Goal: Entertainment & Leisure: Consume media (video, audio)

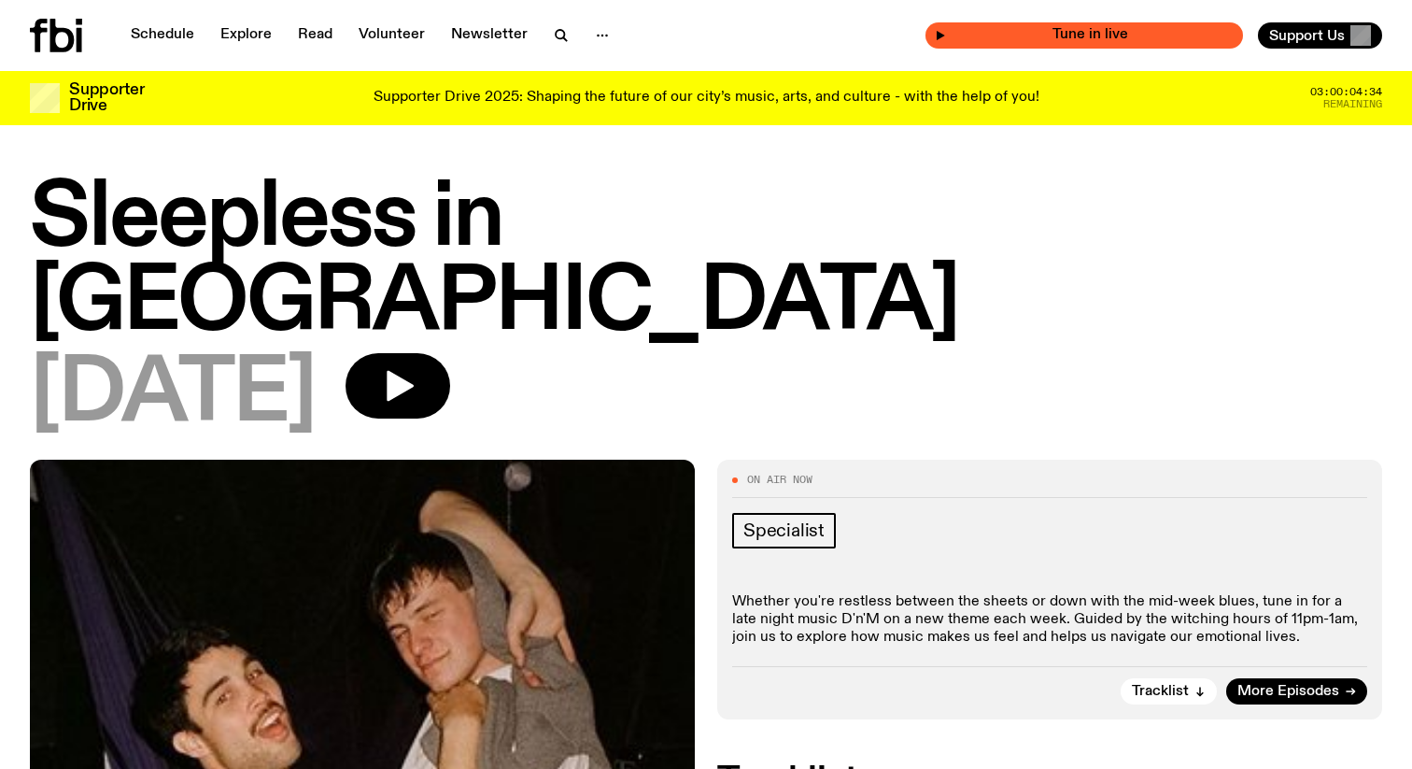
click at [1110, 29] on span "Tune in live" at bounding box center [1090, 35] width 288 height 14
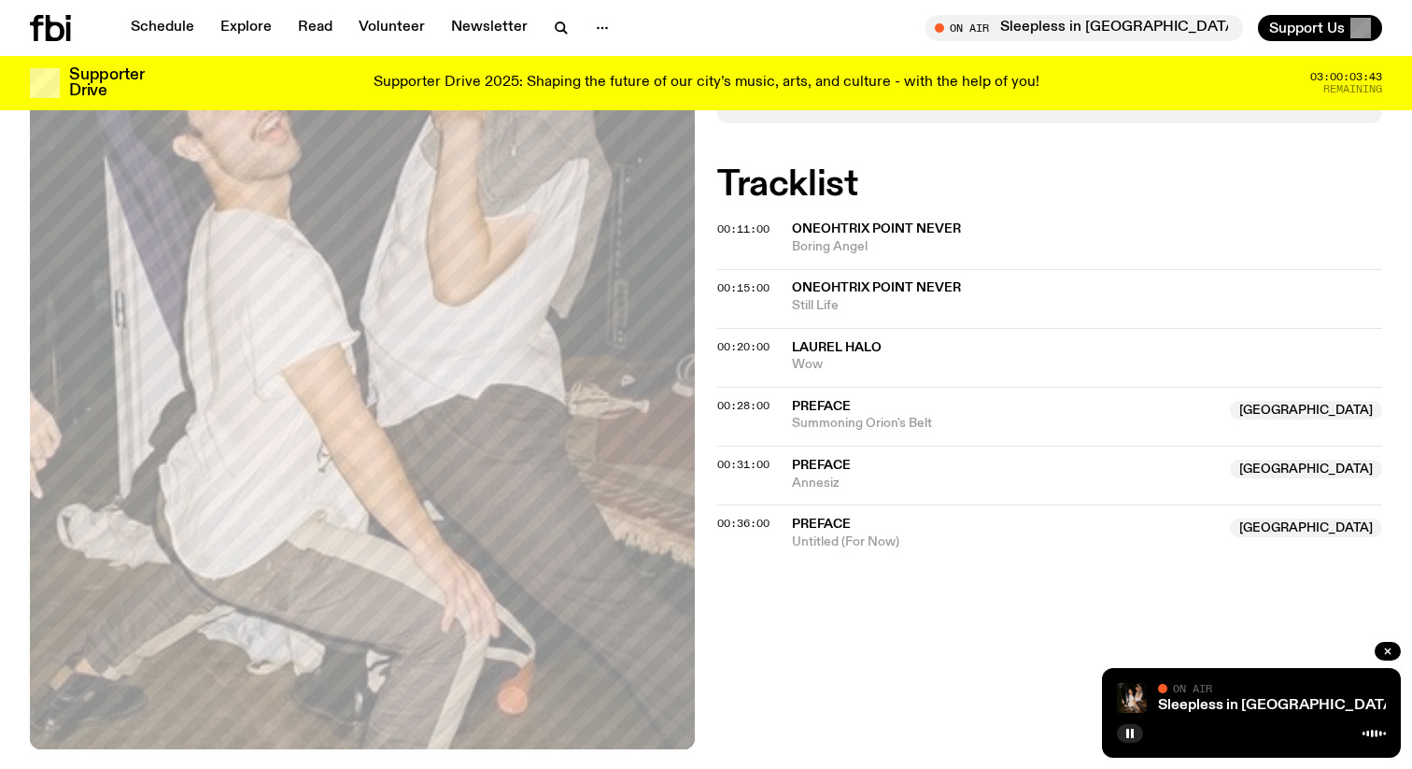
scroll to position [360, 0]
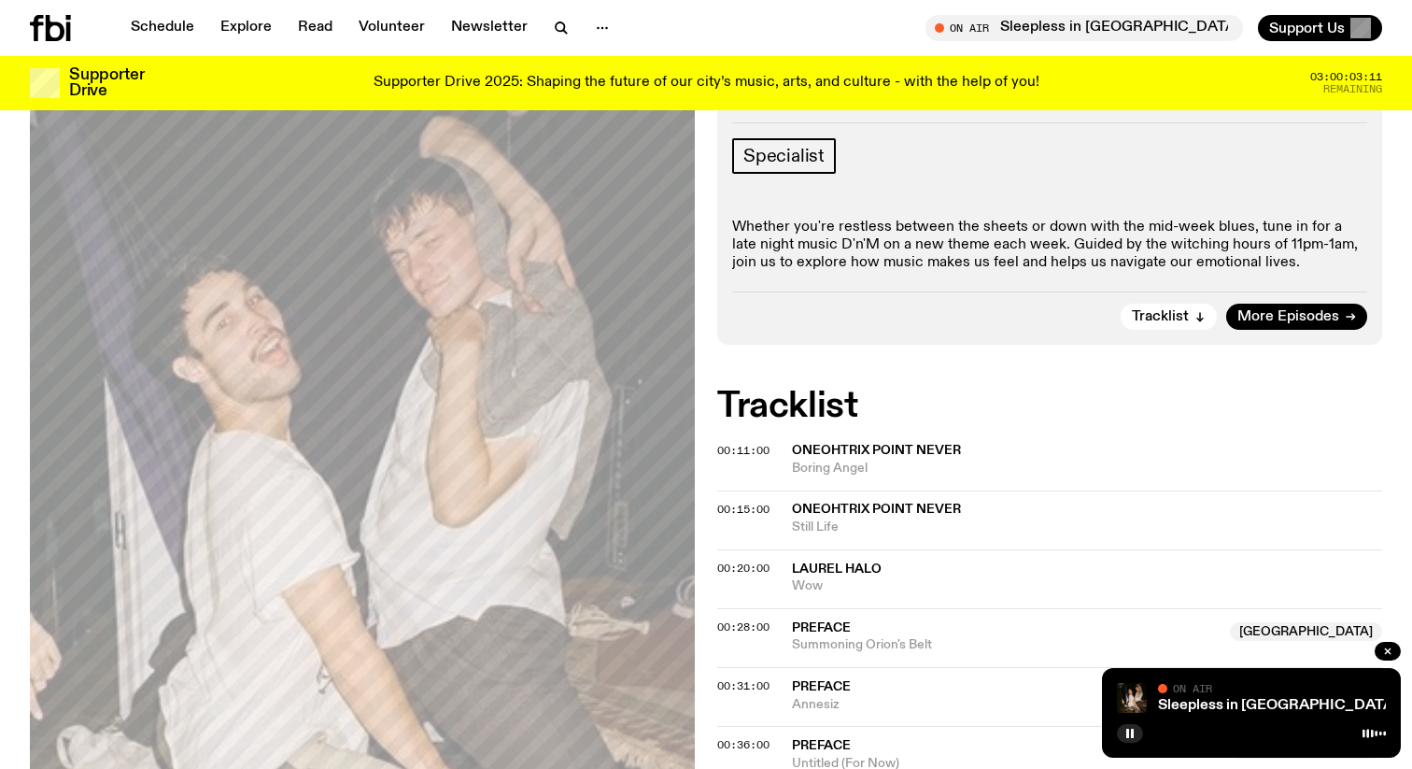
click at [925, 15] on button "On Air Sleepless in Sydney Tune in live" at bounding box center [1084, 28] width 318 height 26
click at [1133, 733] on rect "button" at bounding box center [1132, 732] width 3 height 9
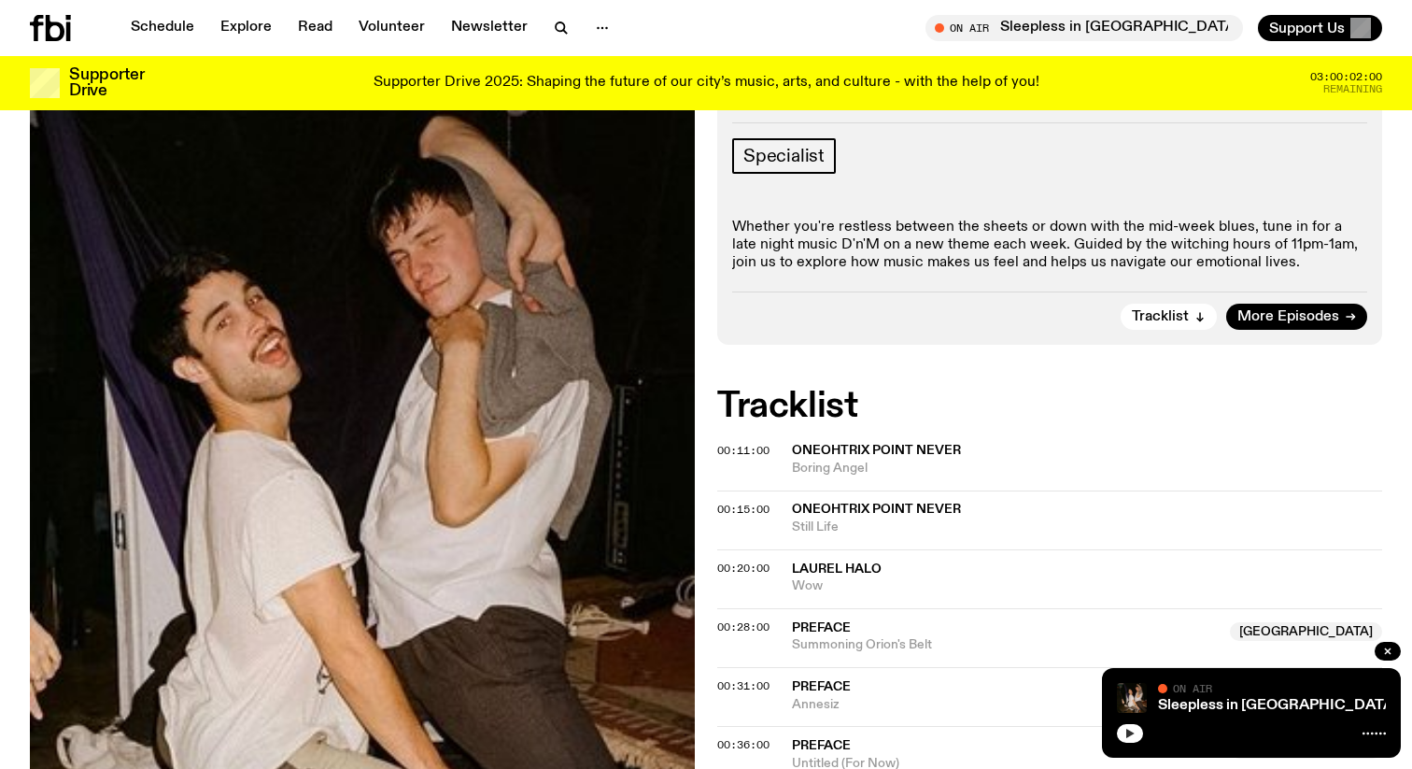
click at [1141, 736] on button "button" at bounding box center [1130, 733] width 26 height 19
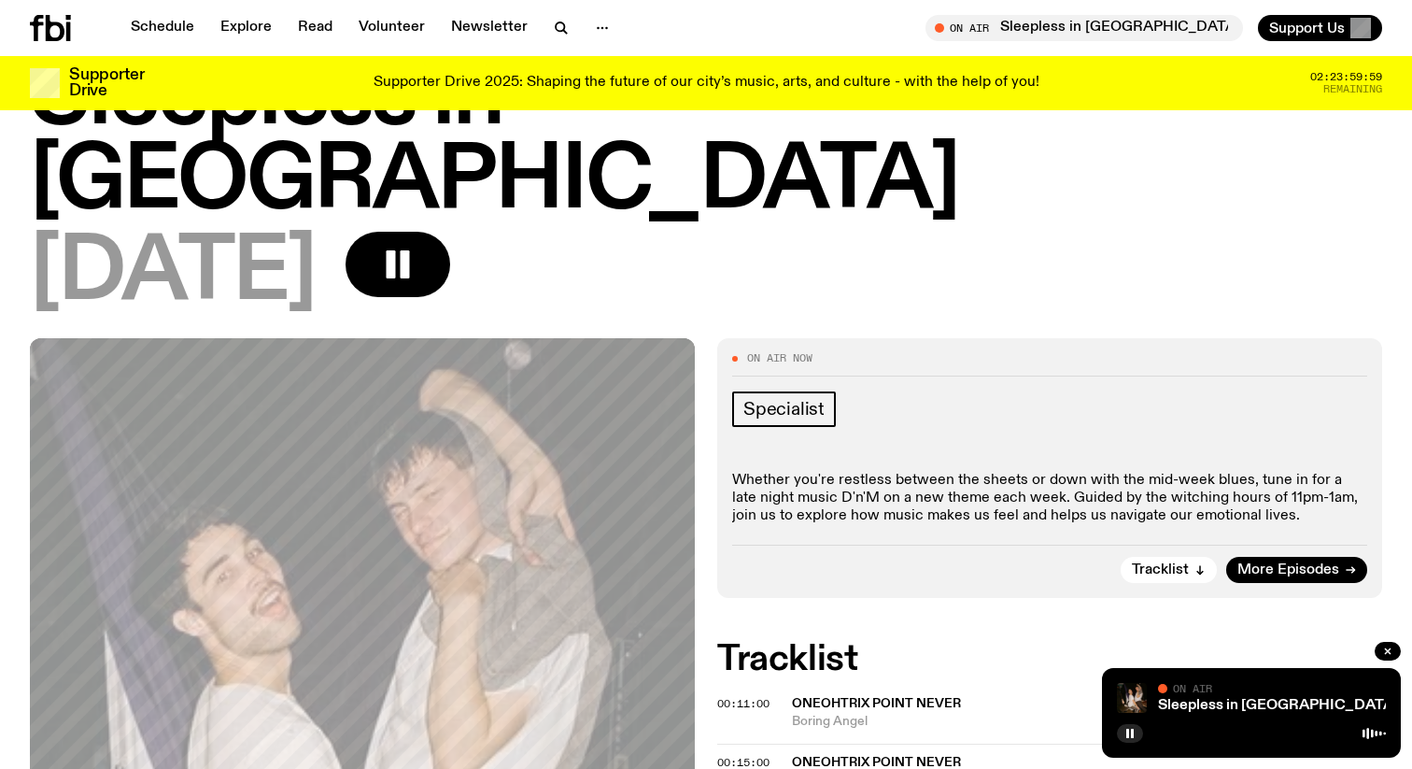
scroll to position [0, 0]
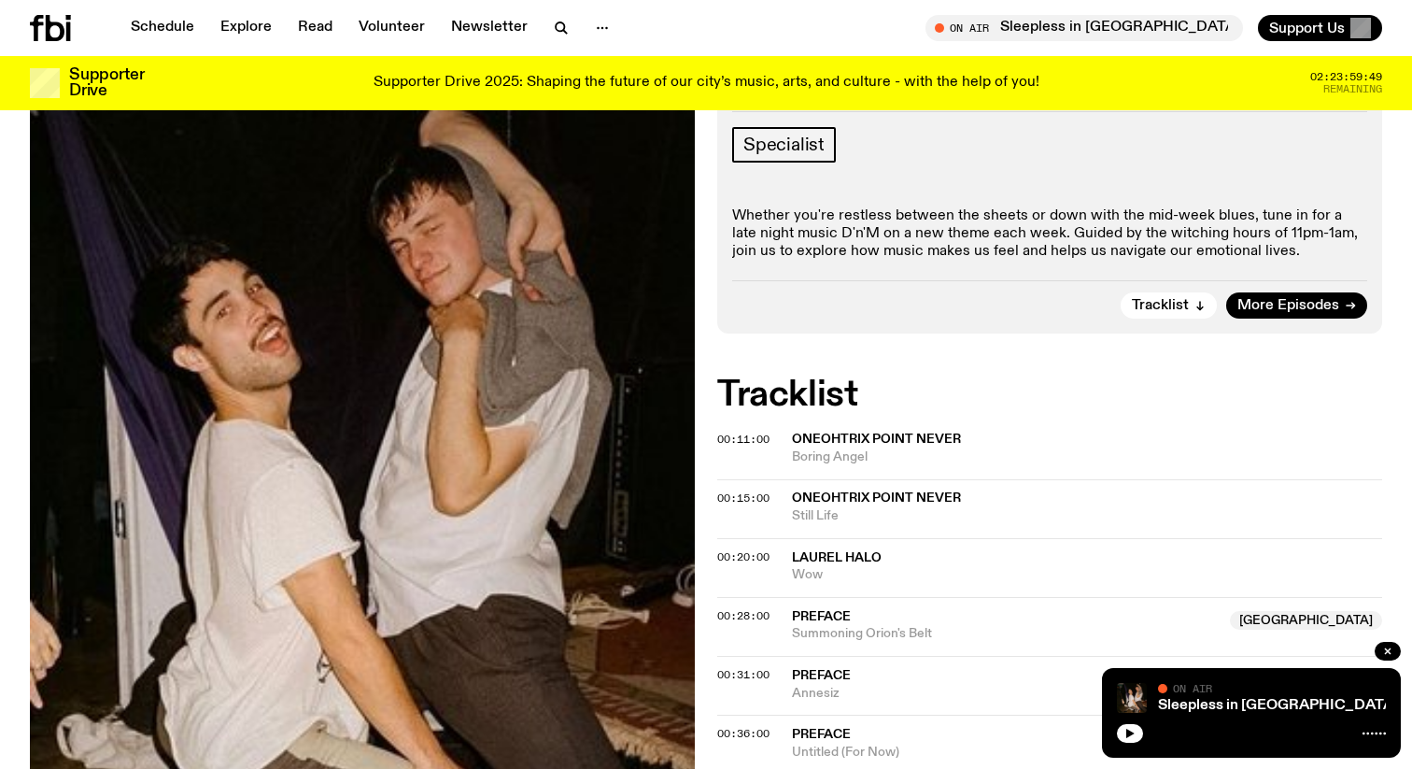
scroll to position [485, 0]
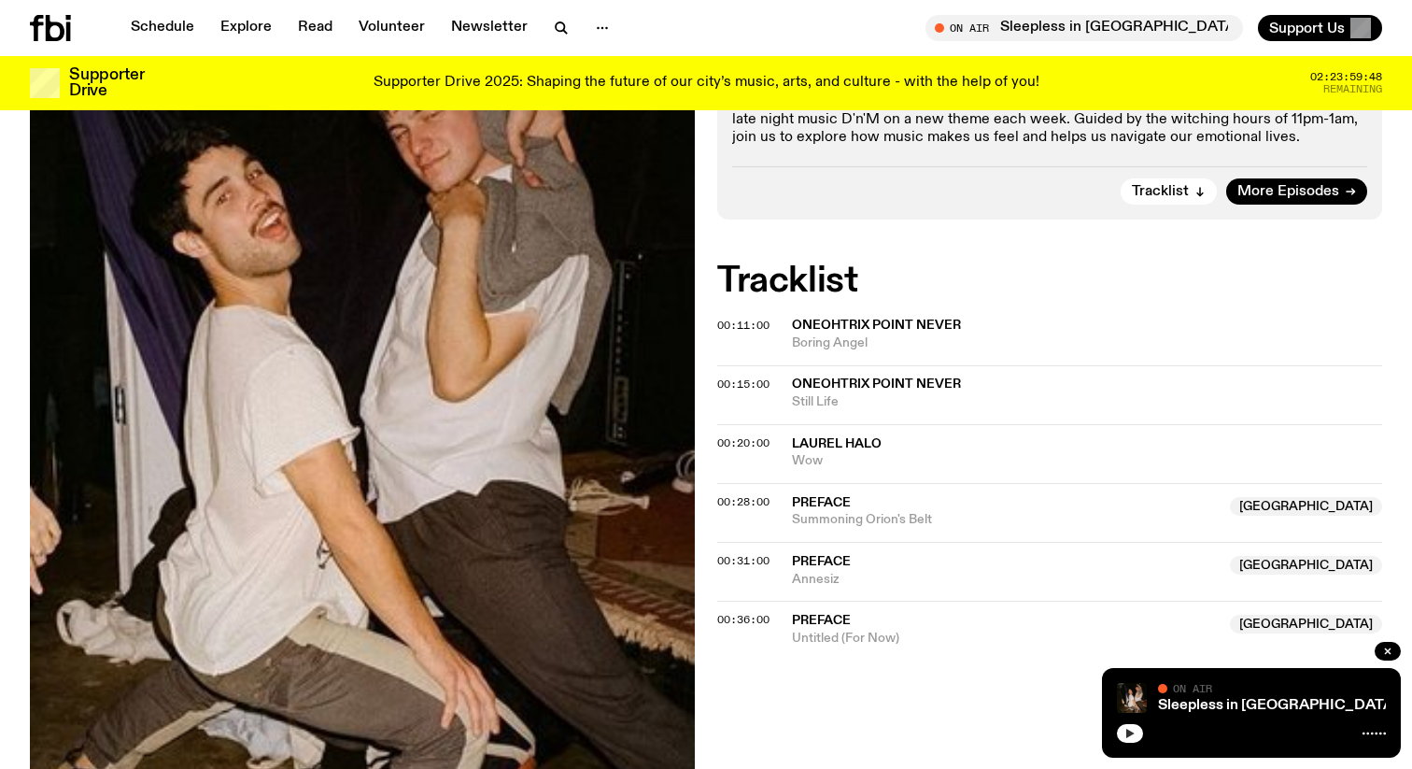
click at [1125, 738] on button "button" at bounding box center [1130, 733] width 26 height 19
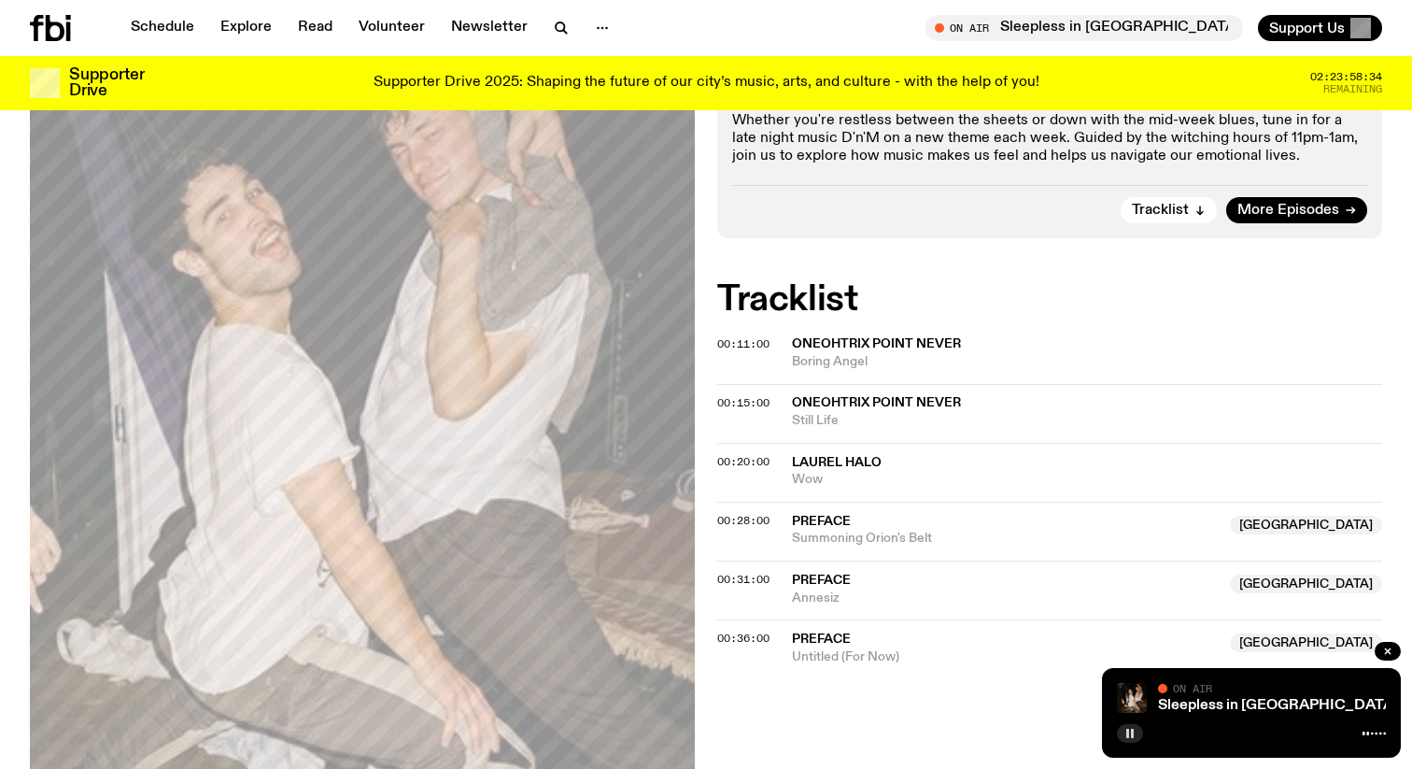
scroll to position [480, 0]
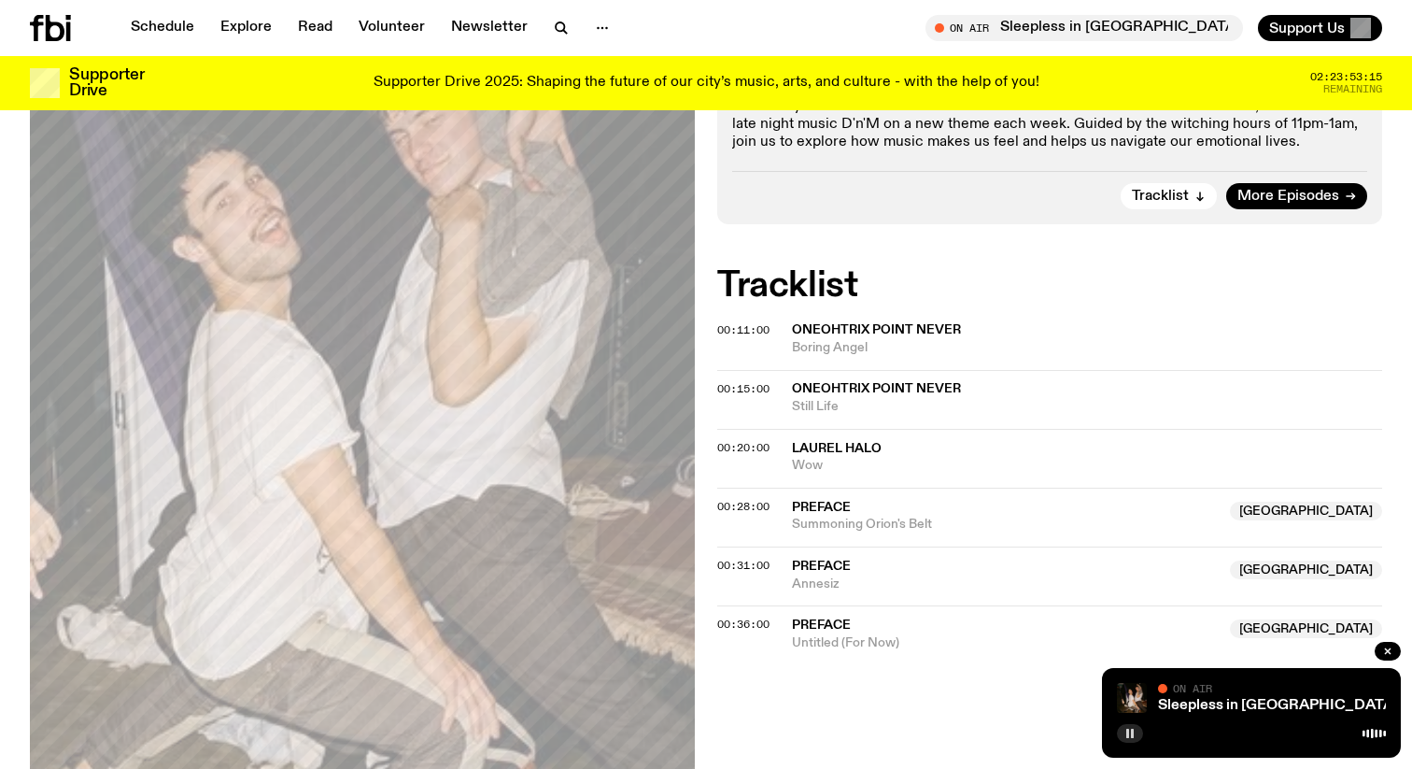
click at [1134, 733] on icon "button" at bounding box center [1129, 732] width 11 height 11
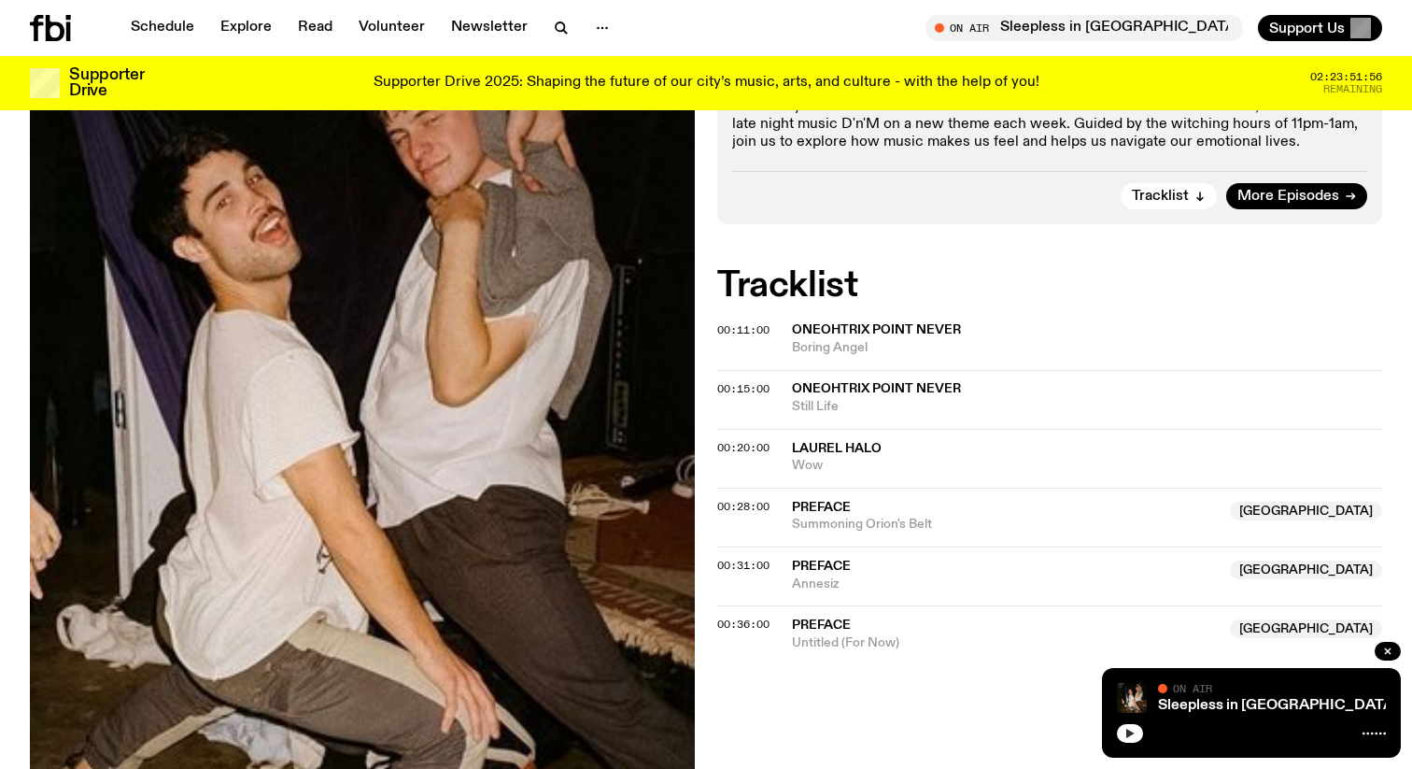
click at [1123, 731] on button "button" at bounding box center [1130, 733] width 26 height 19
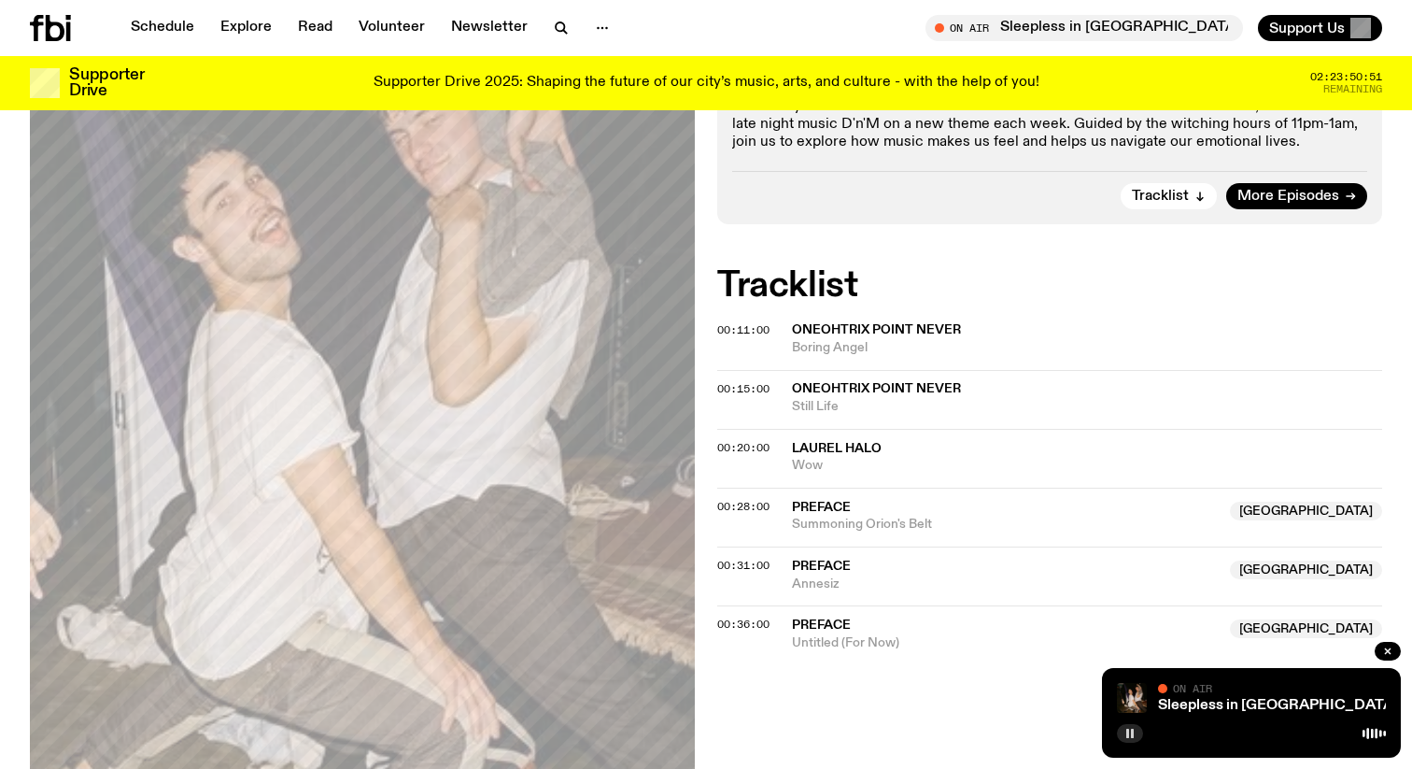
click at [1134, 730] on icon "button" at bounding box center [1129, 732] width 11 height 11
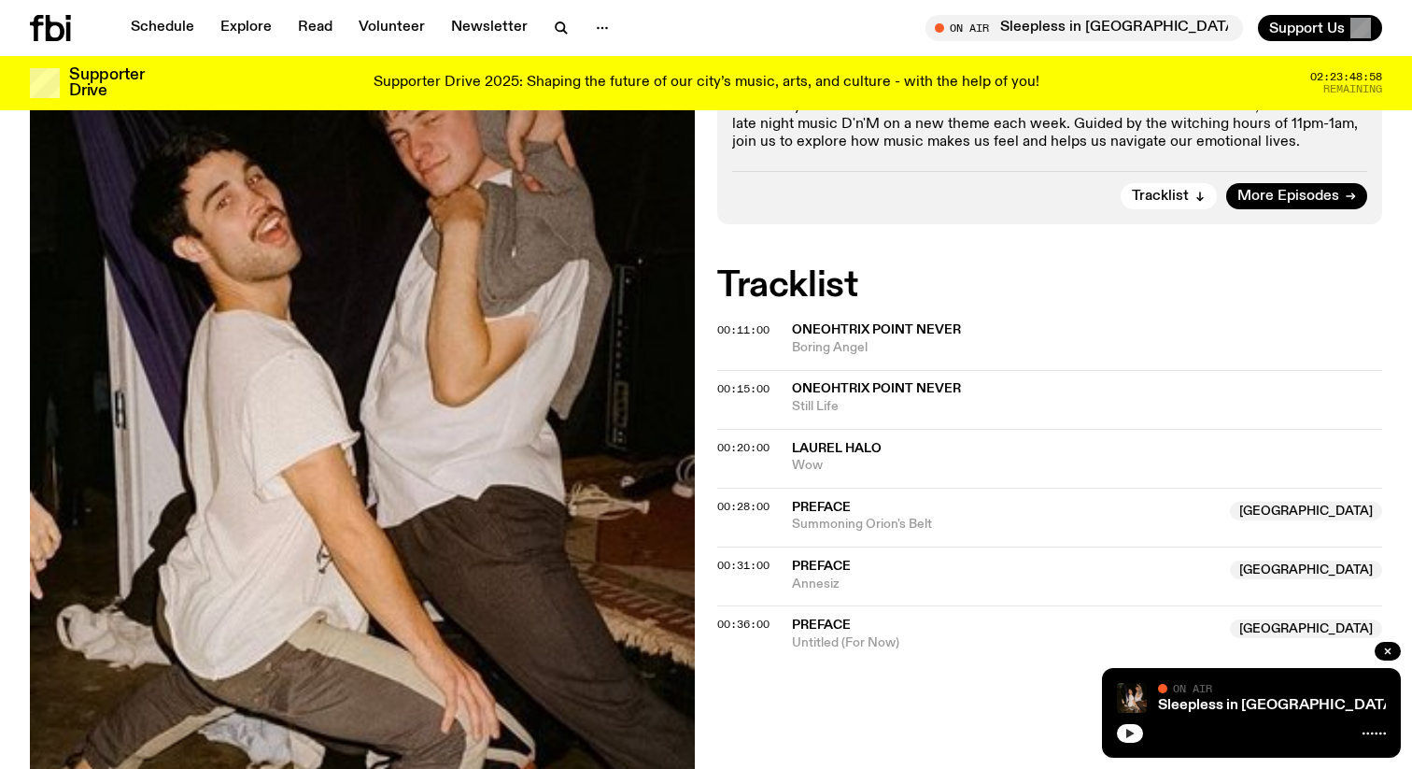
click at [1128, 733] on icon "button" at bounding box center [1130, 732] width 8 height 9
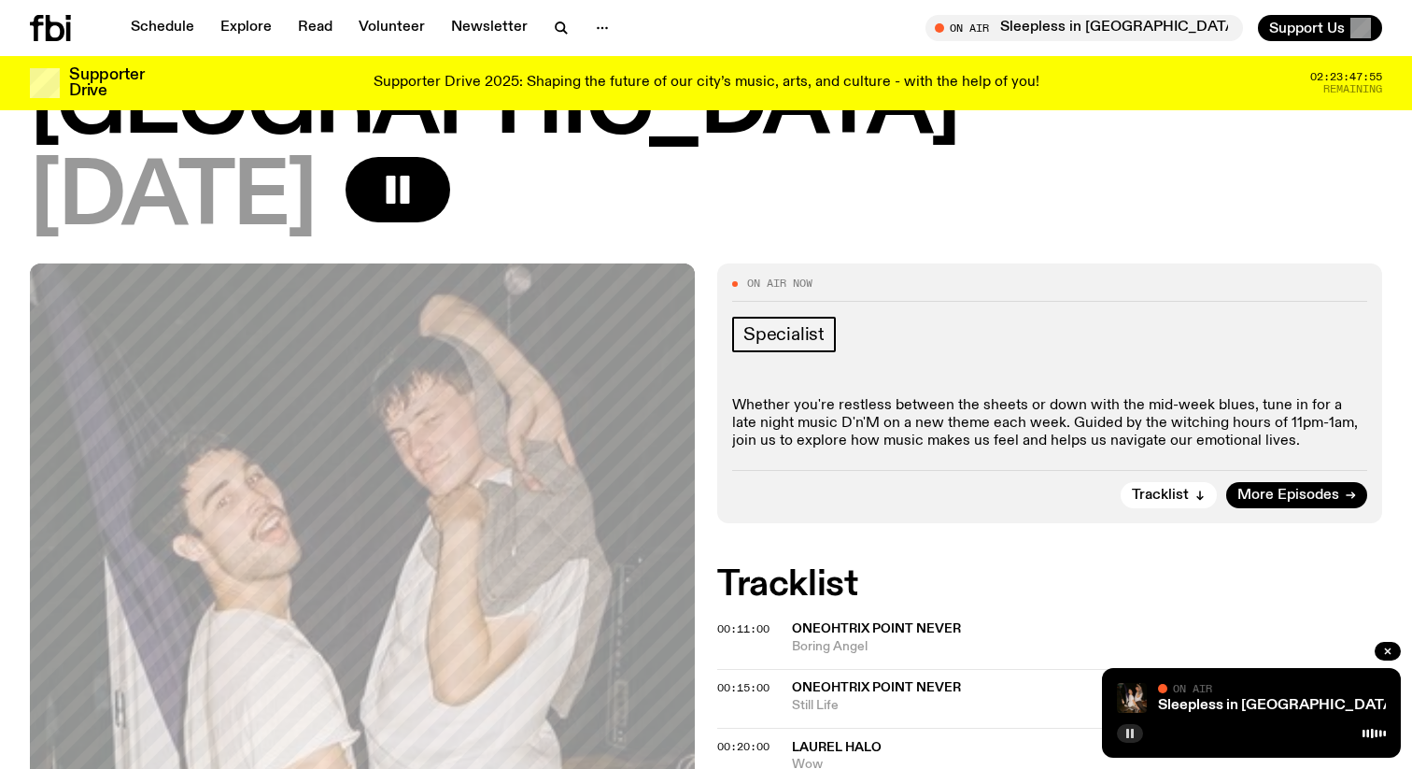
scroll to position [0, 0]
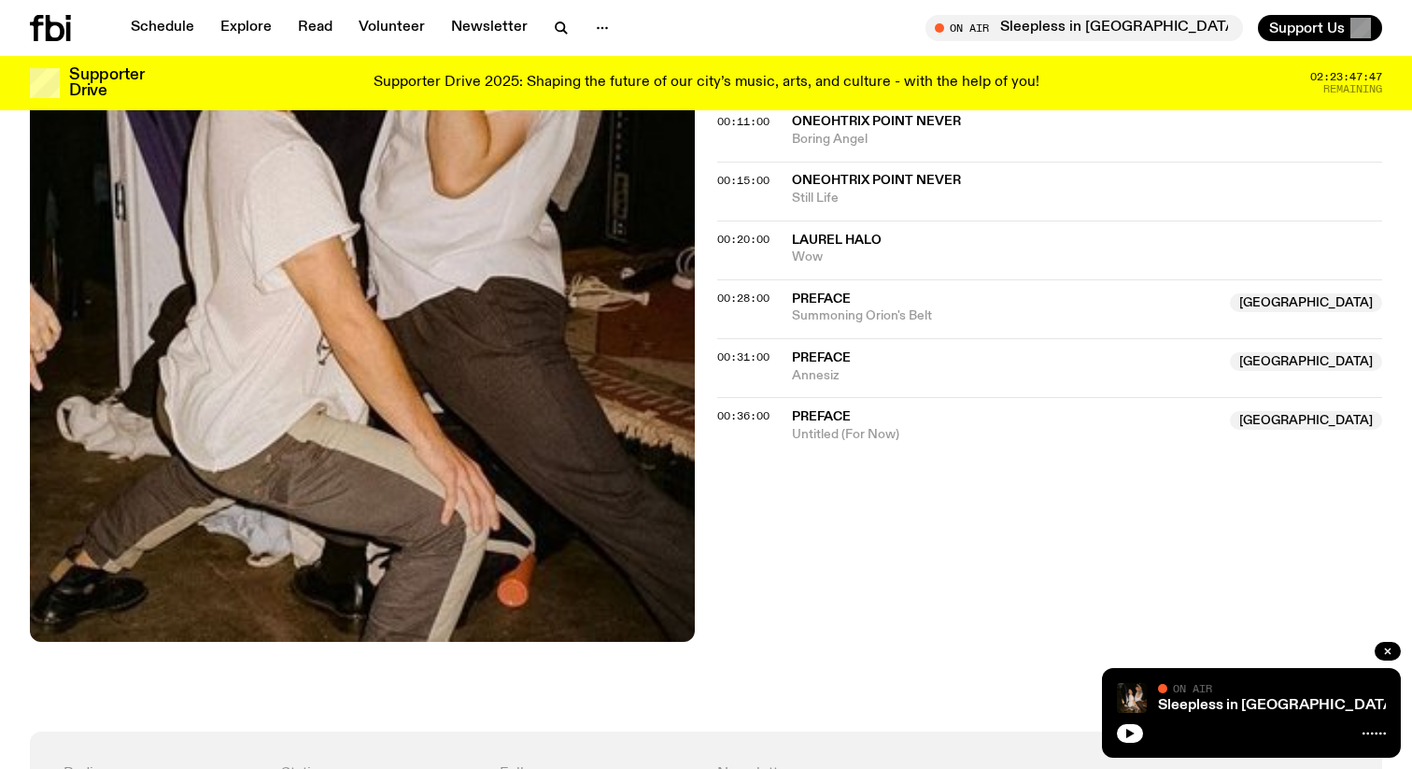
scroll to position [702, 0]
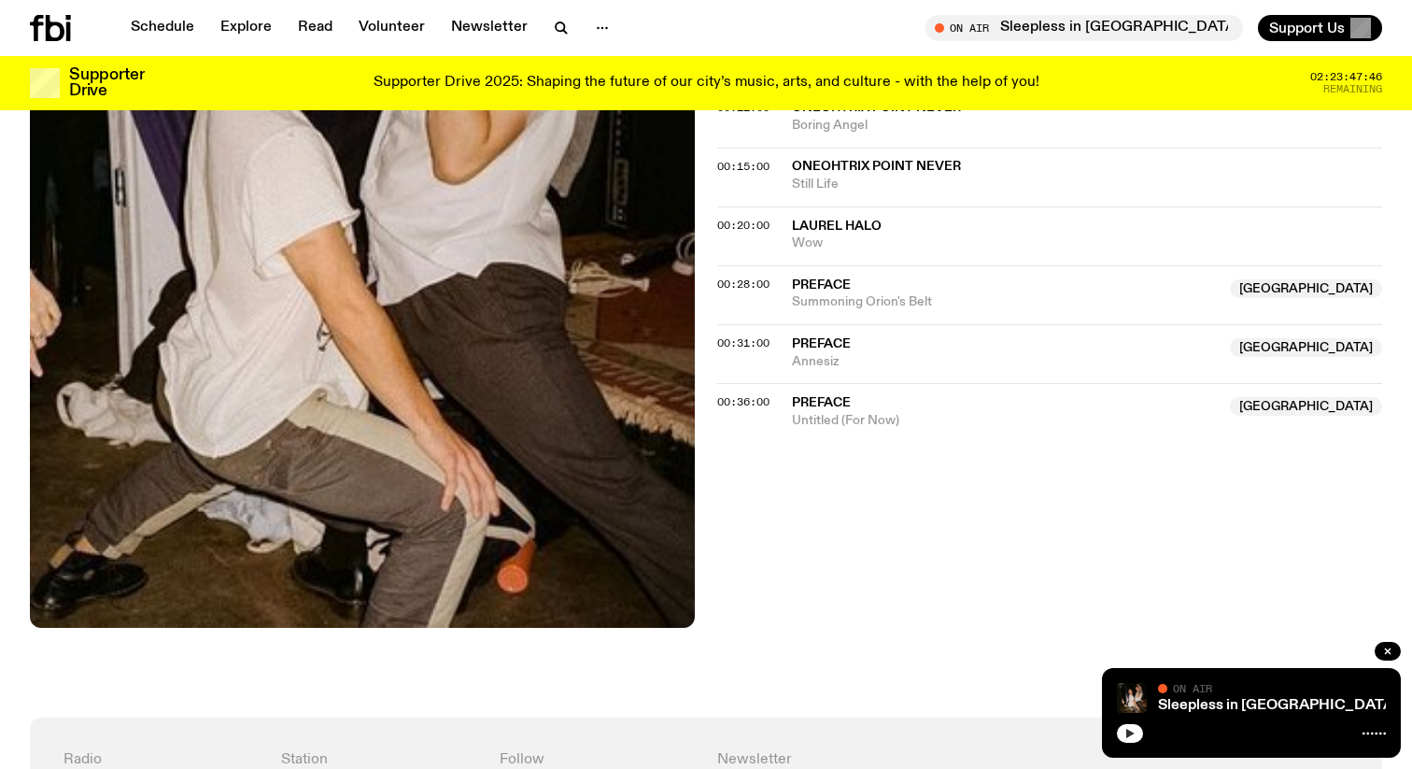
click at [1140, 734] on button "button" at bounding box center [1130, 733] width 26 height 19
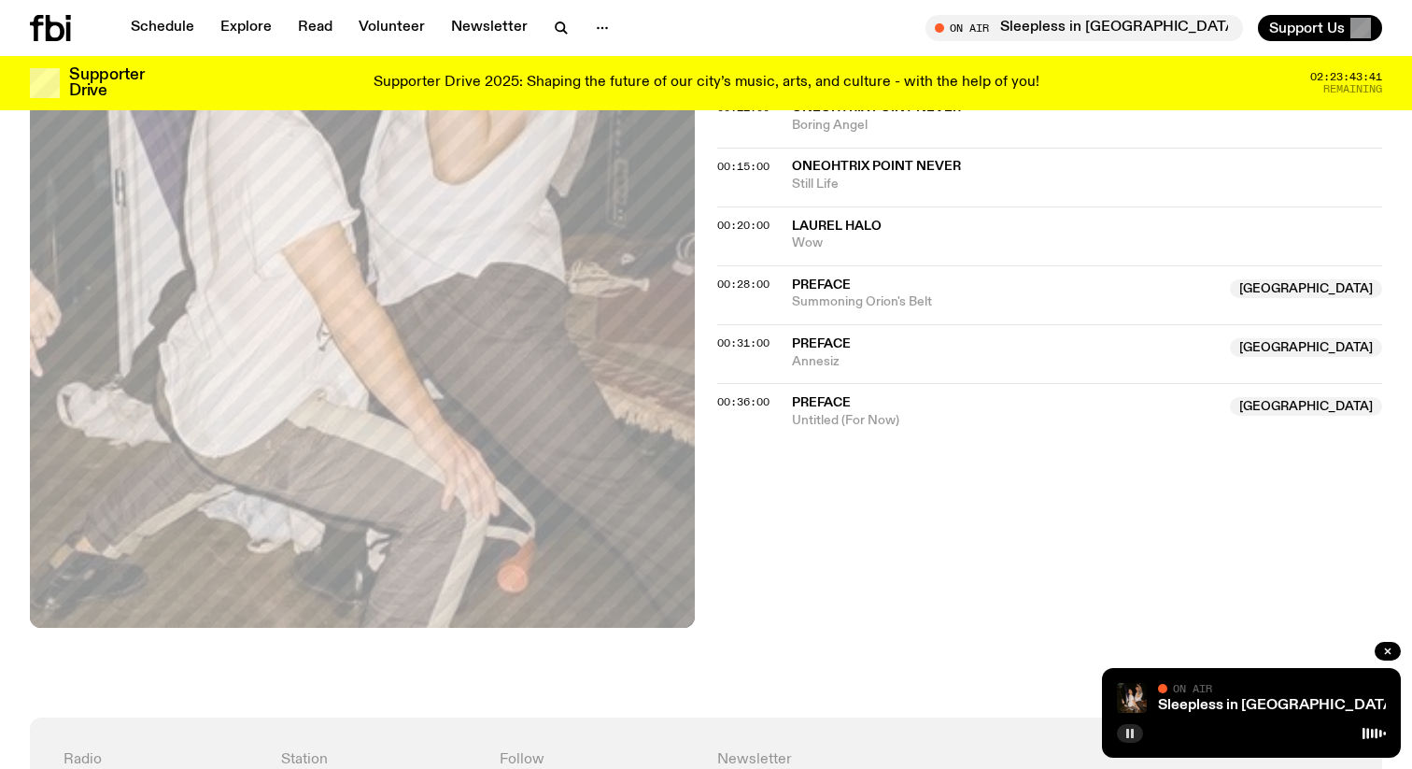
click at [1125, 731] on icon "button" at bounding box center [1129, 732] width 11 height 11
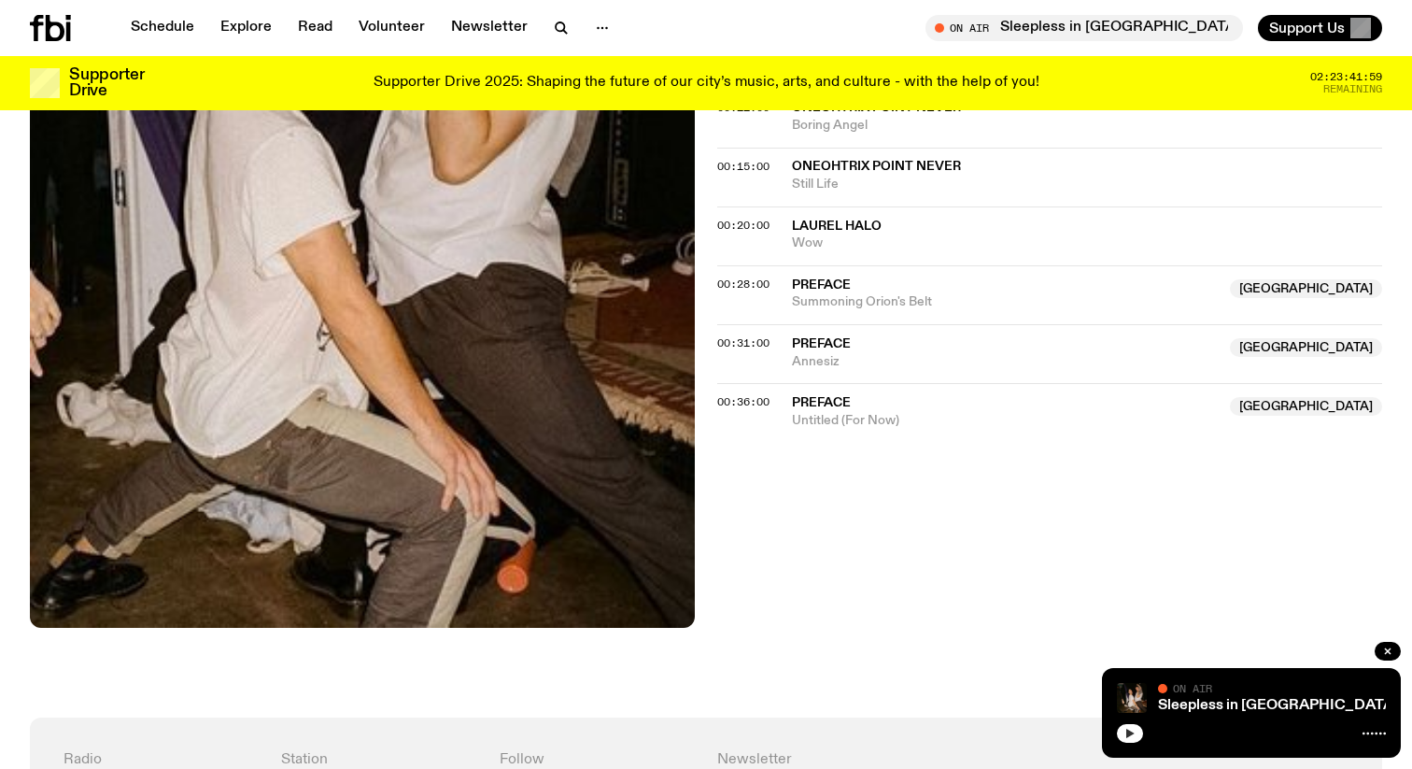
click at [1131, 731] on icon "button" at bounding box center [1130, 732] width 8 height 9
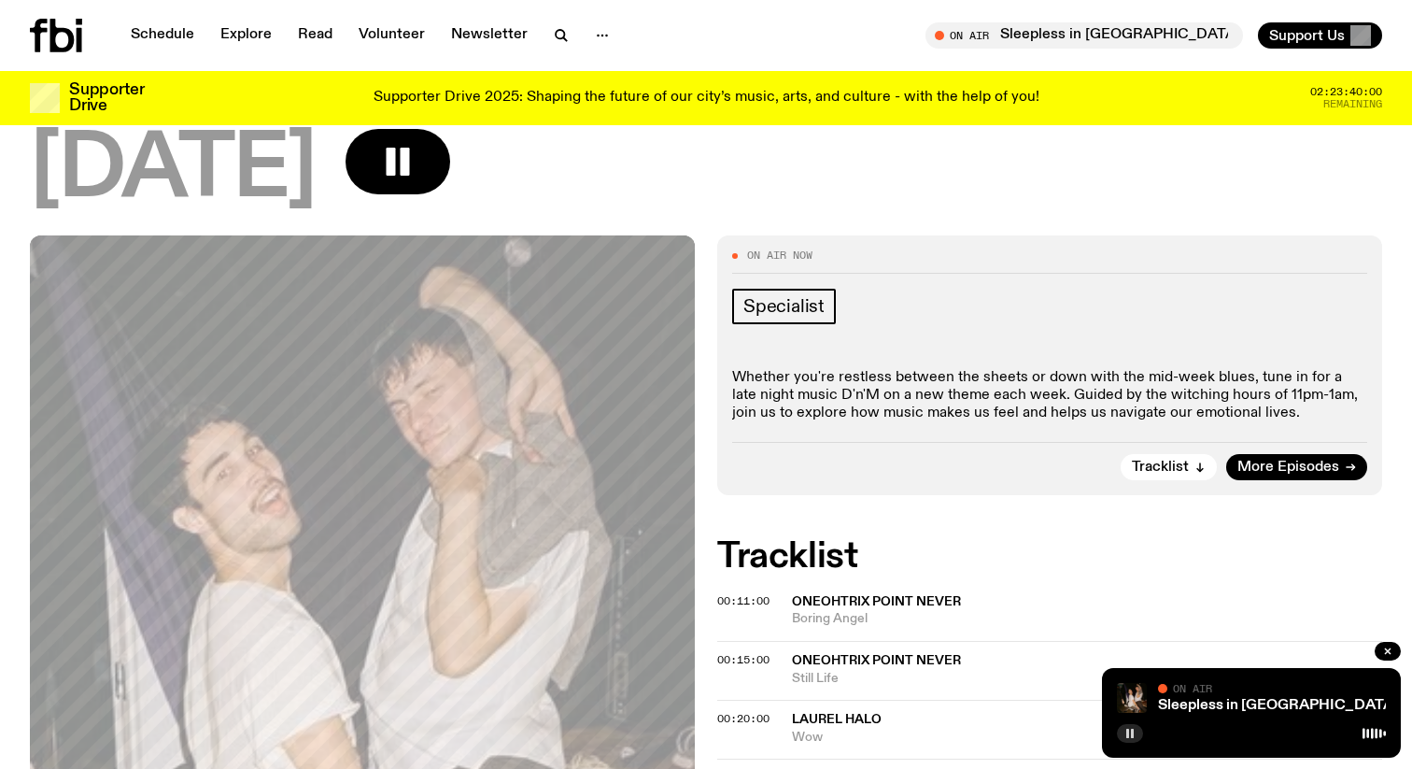
scroll to position [0, 0]
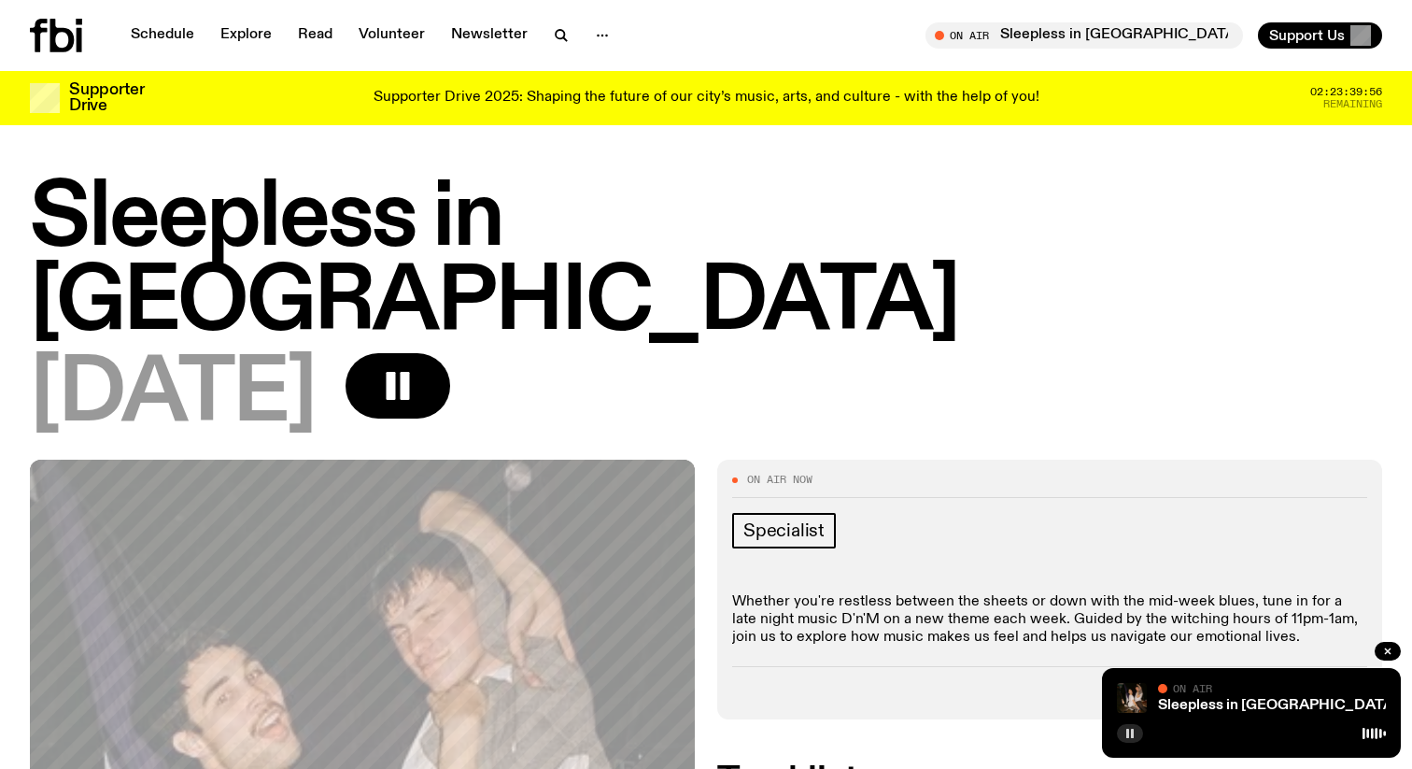
click at [1313, 685] on span "More Episodes" at bounding box center [1288, 692] width 102 height 14
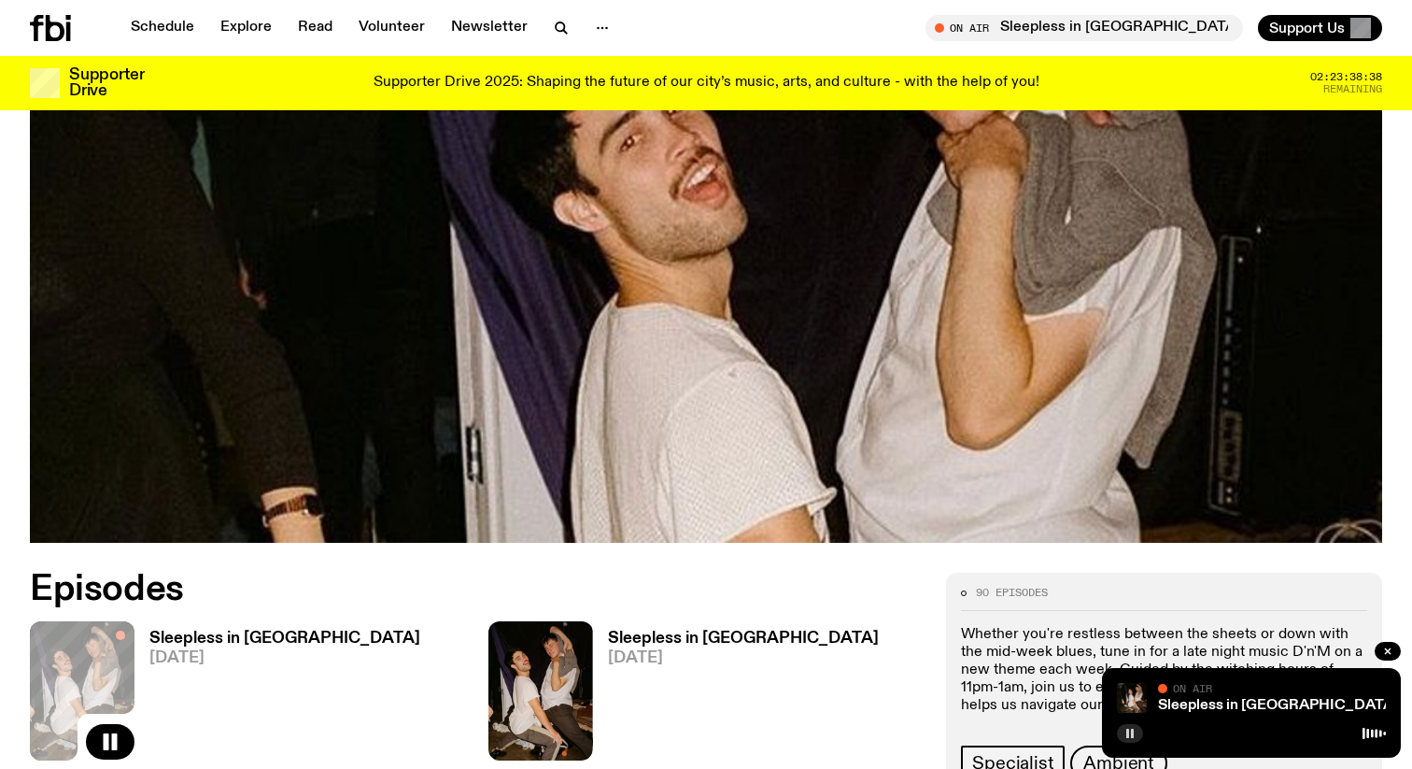
scroll to position [291, 0]
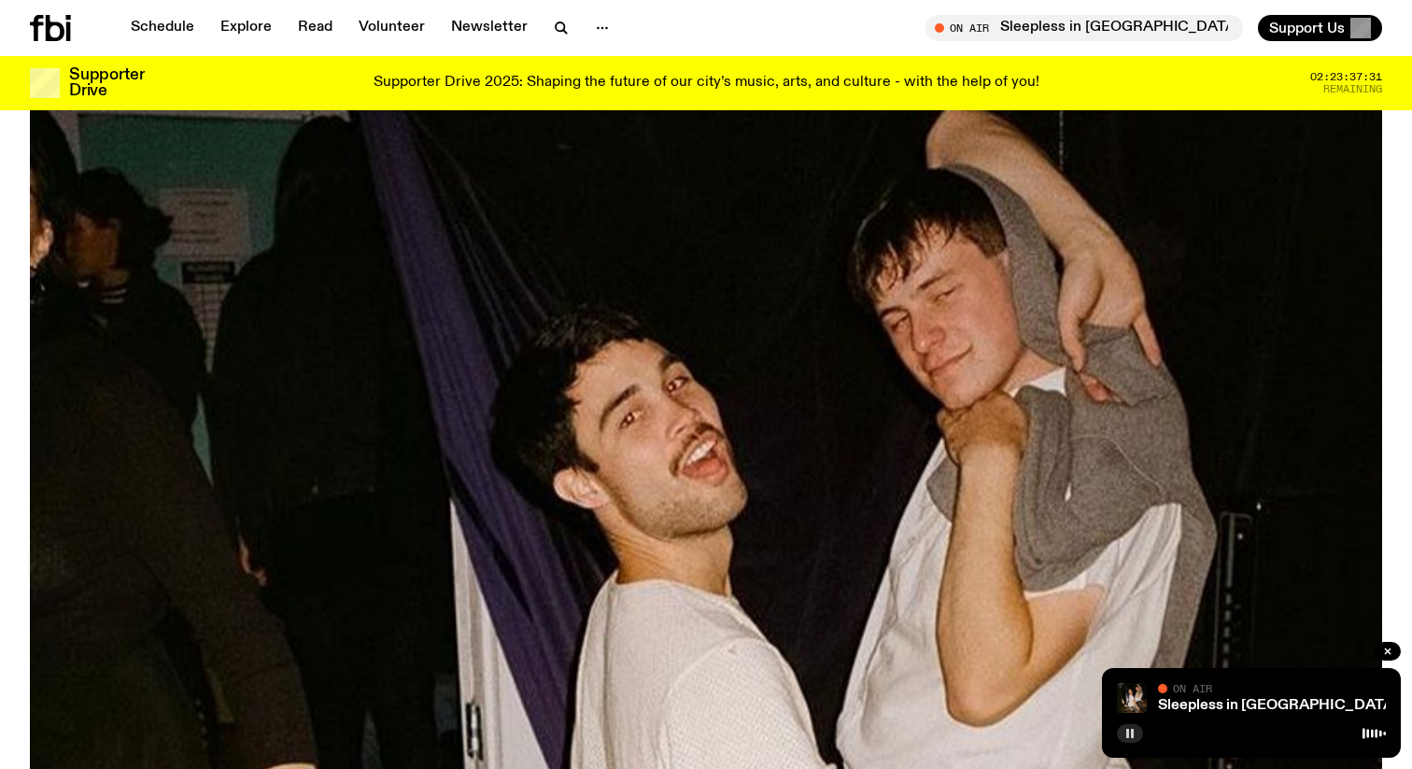
click at [1128, 733] on rect "button" at bounding box center [1127, 732] width 3 height 9
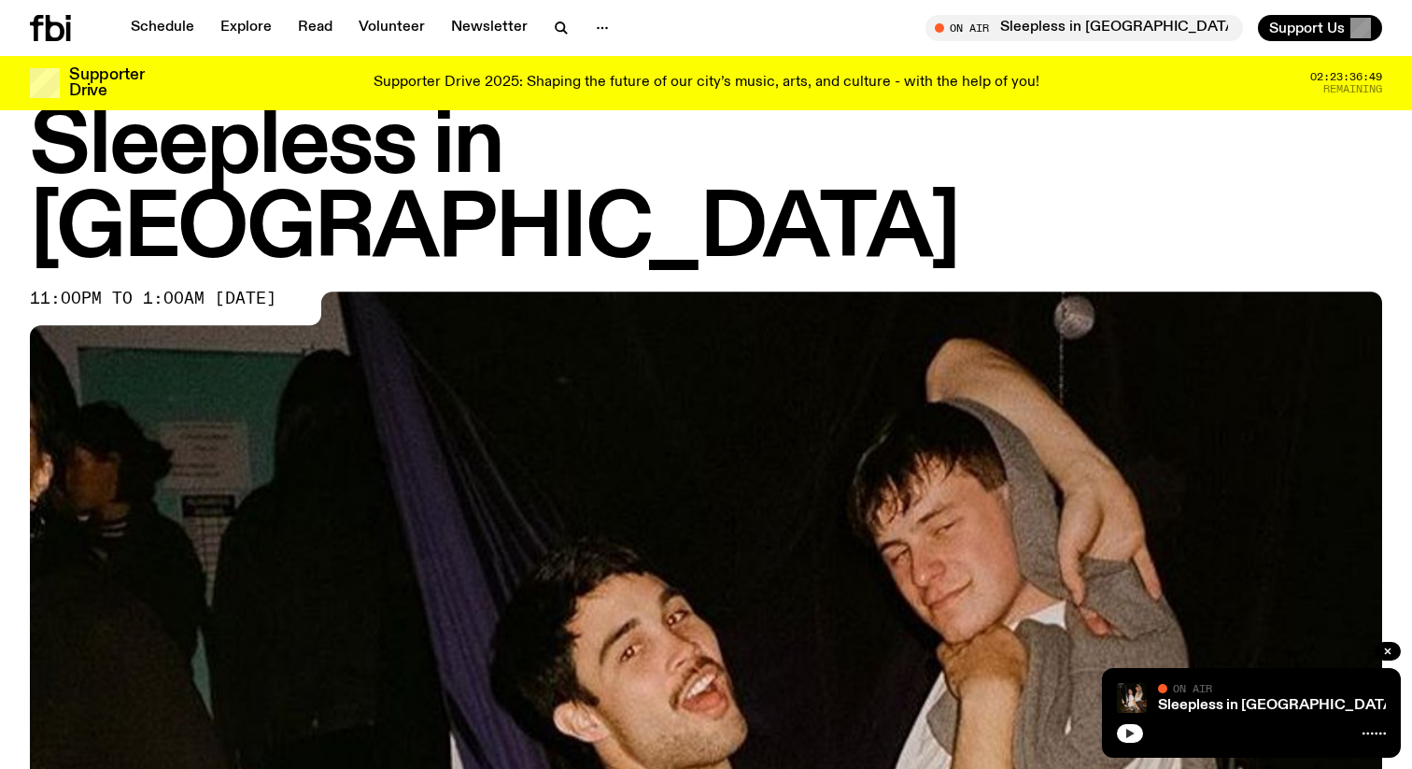
scroll to position [0, 0]
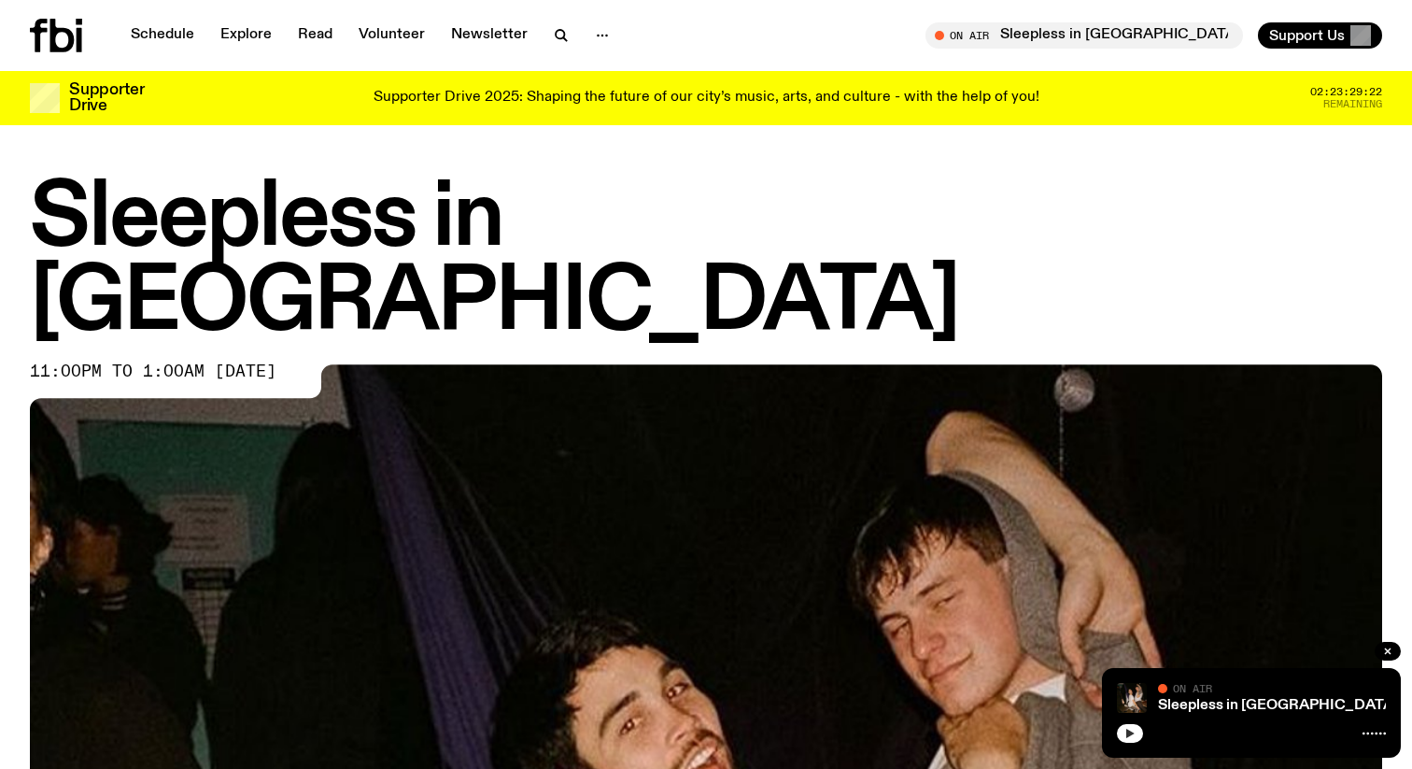
click at [1123, 734] on button "button" at bounding box center [1130, 733] width 26 height 19
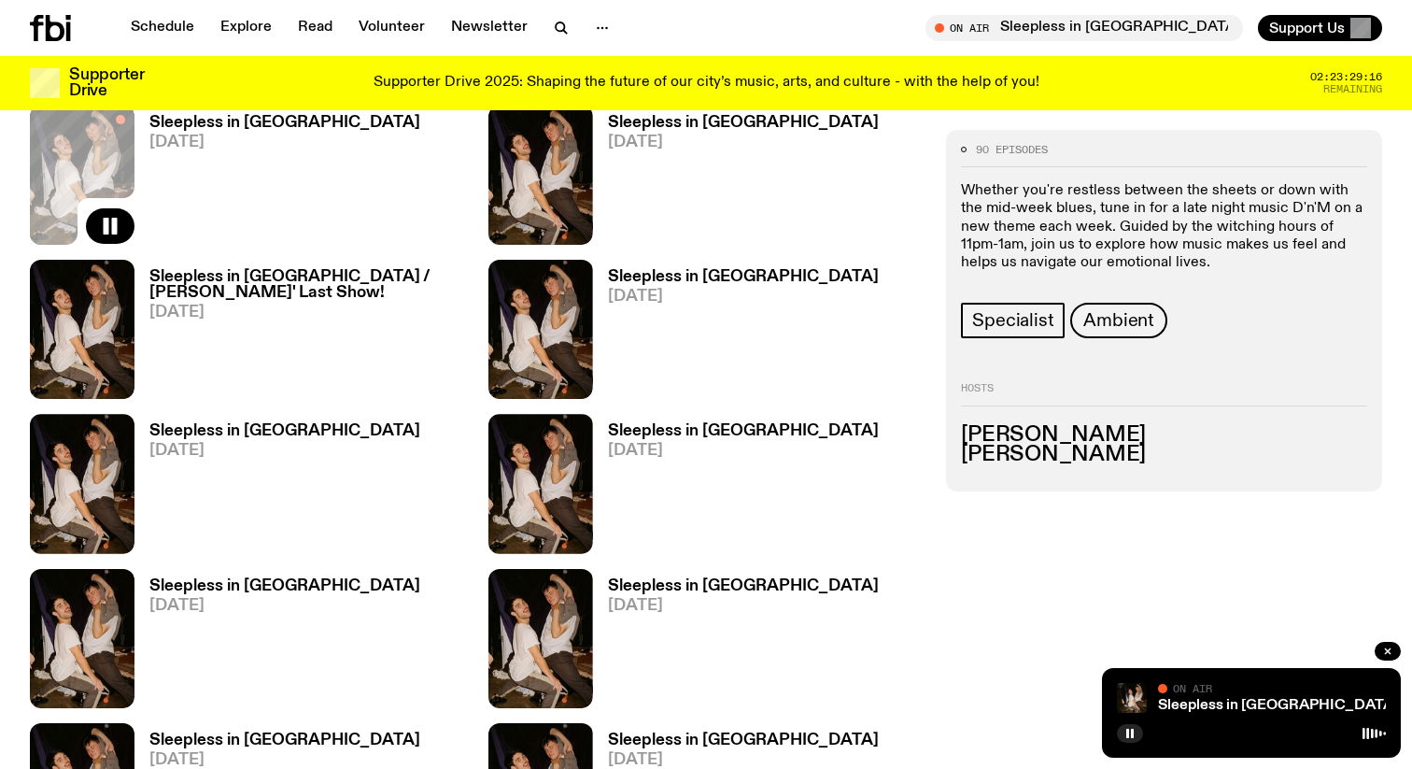
scroll to position [1082, 0]
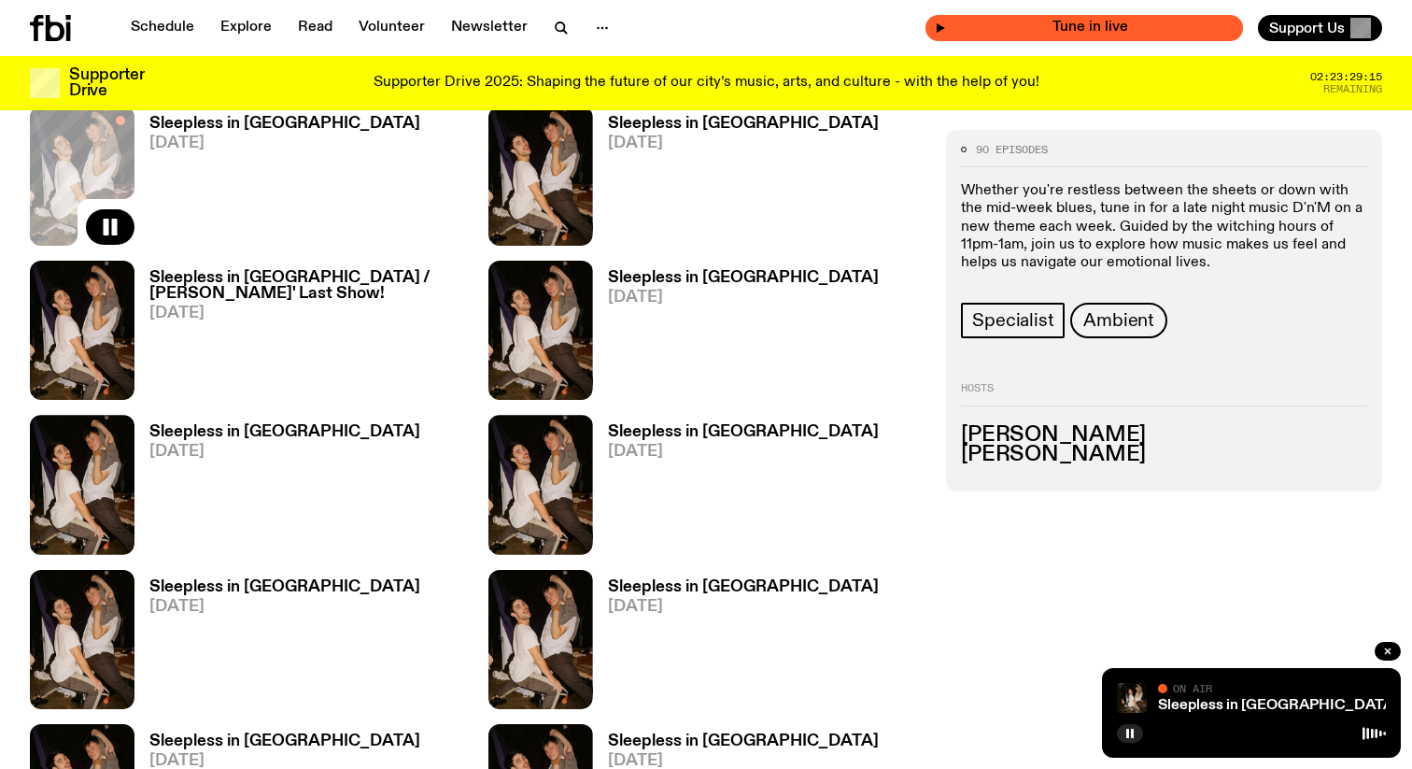
click at [1150, 21] on span "Tune in live" at bounding box center [1090, 28] width 288 height 14
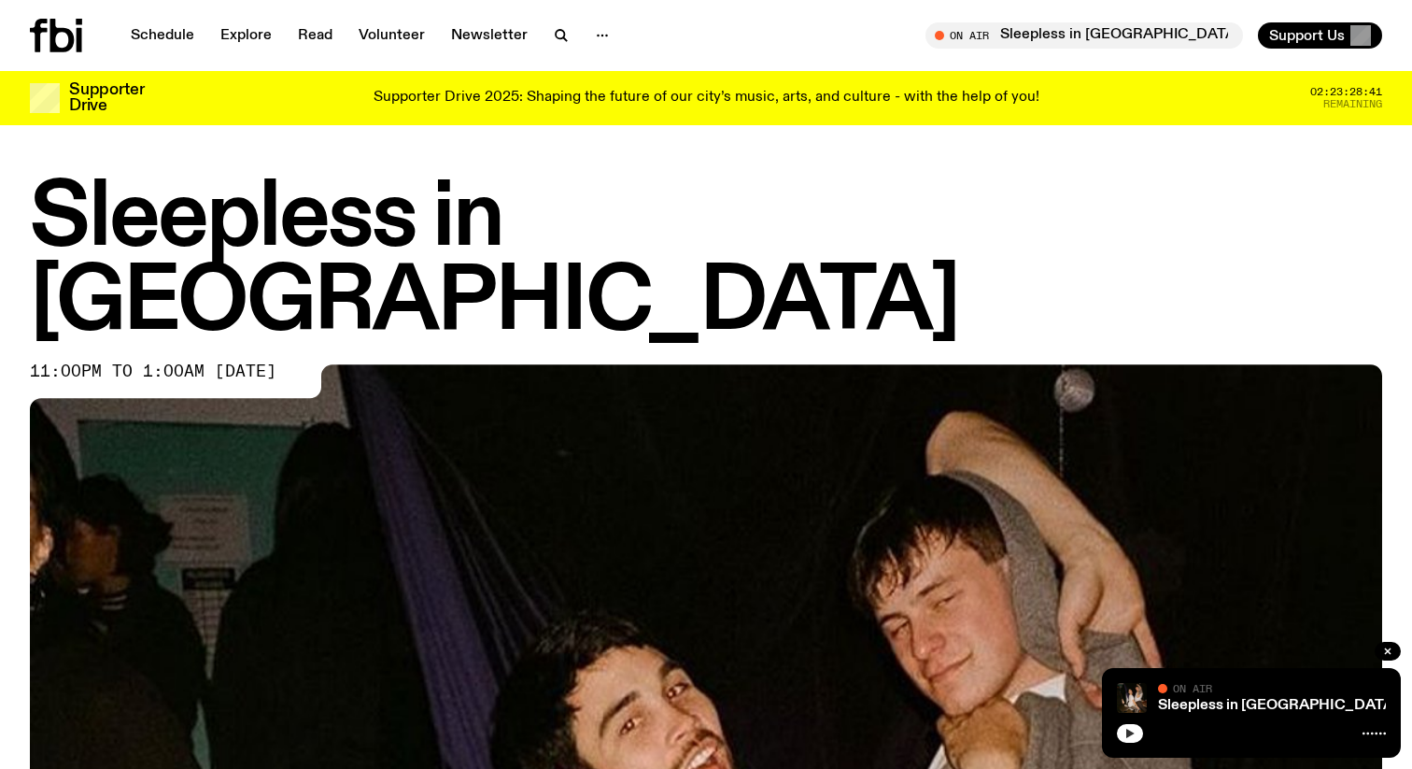
click at [1124, 737] on icon "button" at bounding box center [1129, 732] width 11 height 11
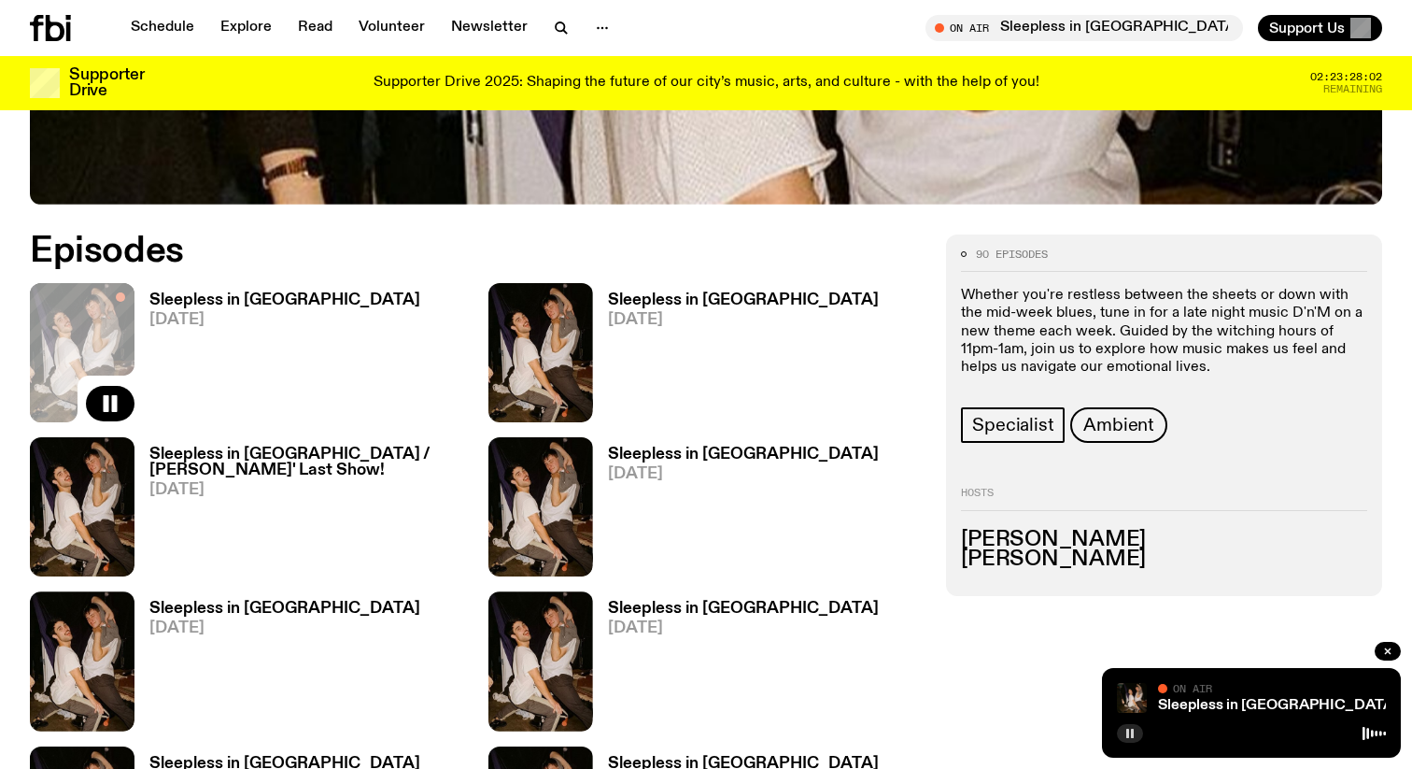
scroll to position [879, 0]
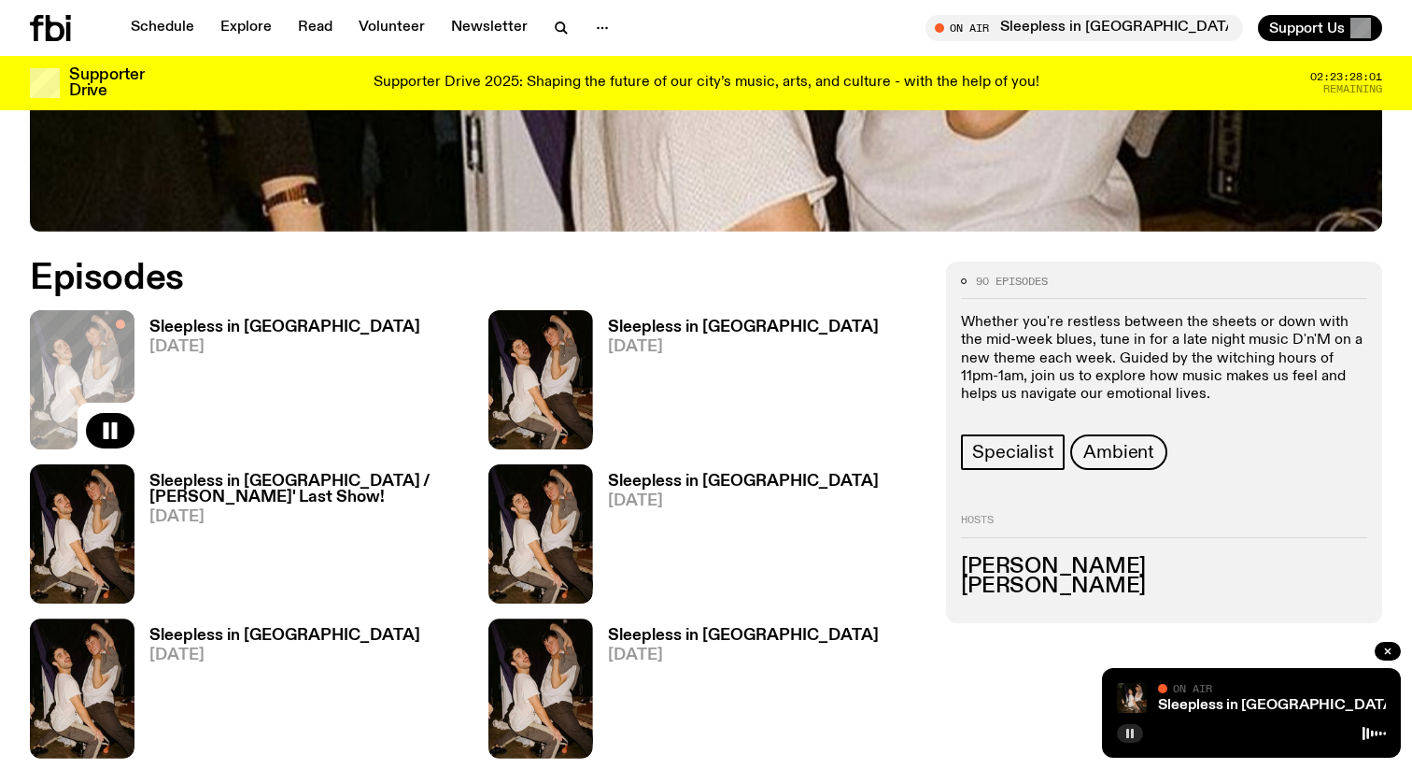
click at [237, 319] on h3 "Sleepless in [GEOGRAPHIC_DATA]" at bounding box center [284, 327] width 271 height 16
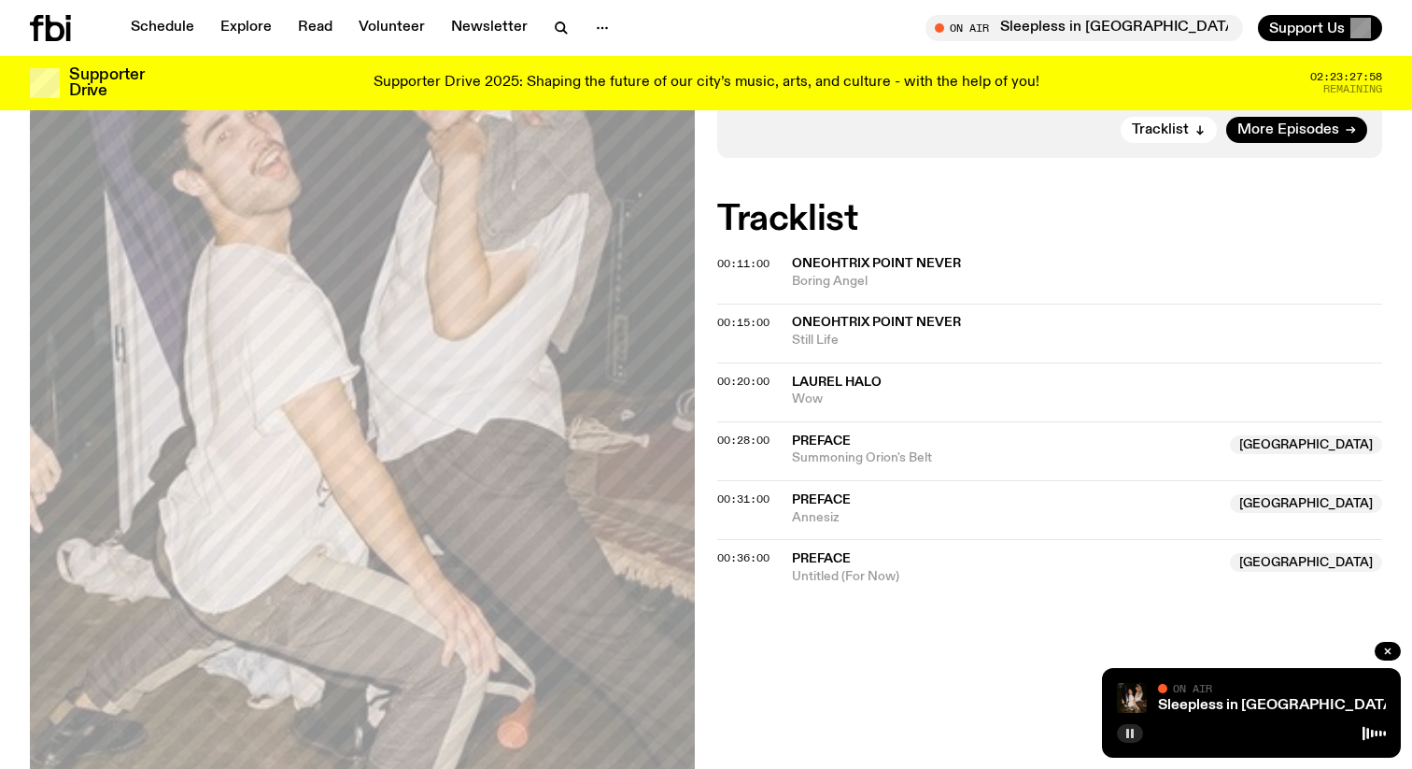
scroll to position [534, 0]
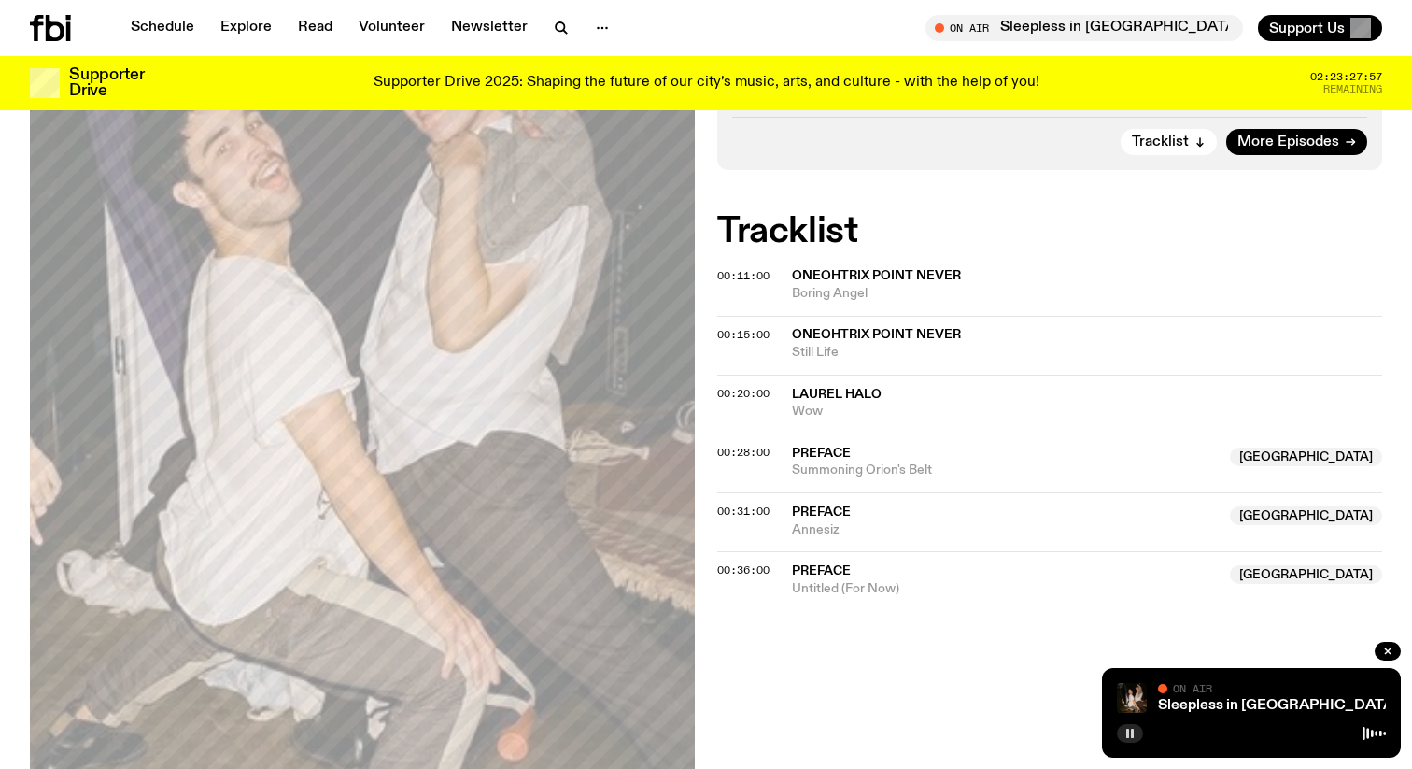
click at [1120, 736] on button "button" at bounding box center [1130, 733] width 26 height 19
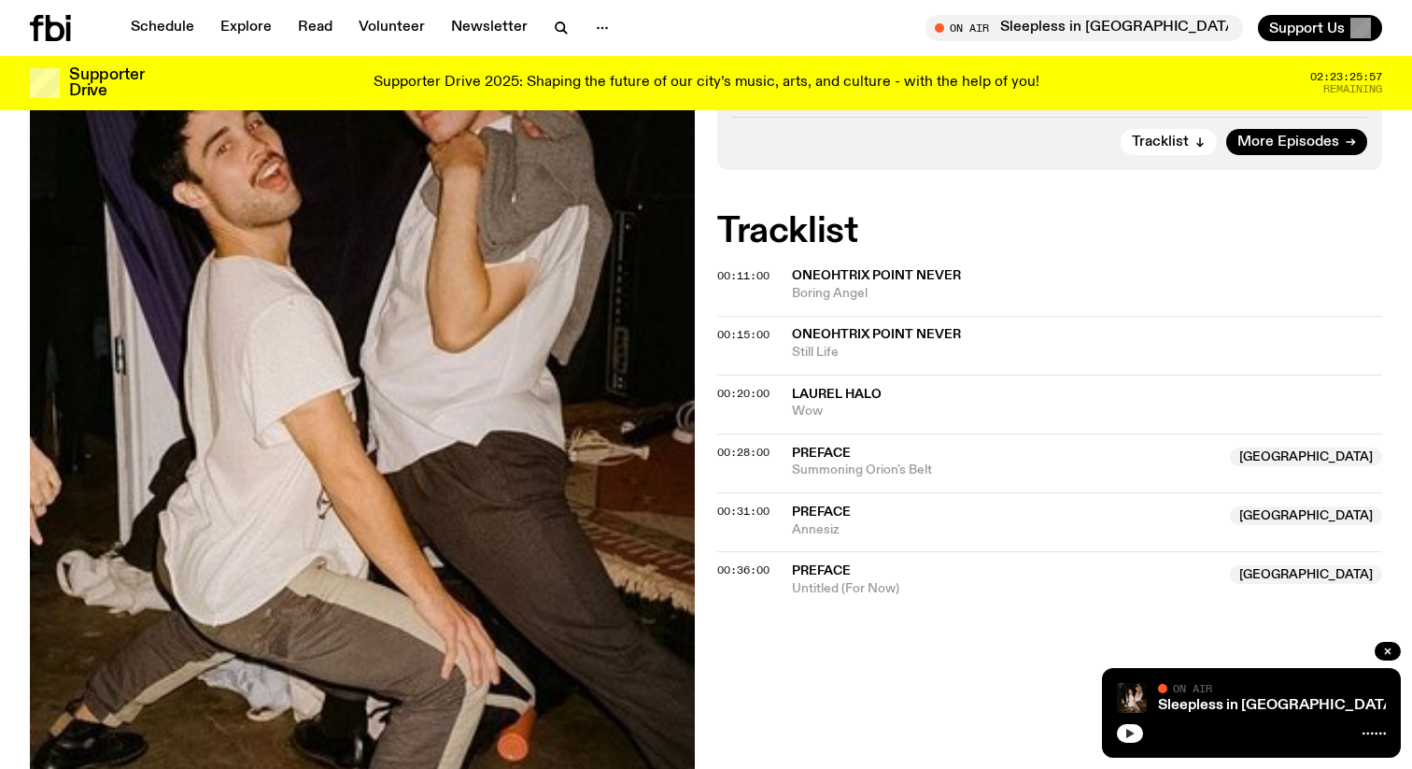
click at [1135, 734] on icon "button" at bounding box center [1129, 732] width 11 height 11
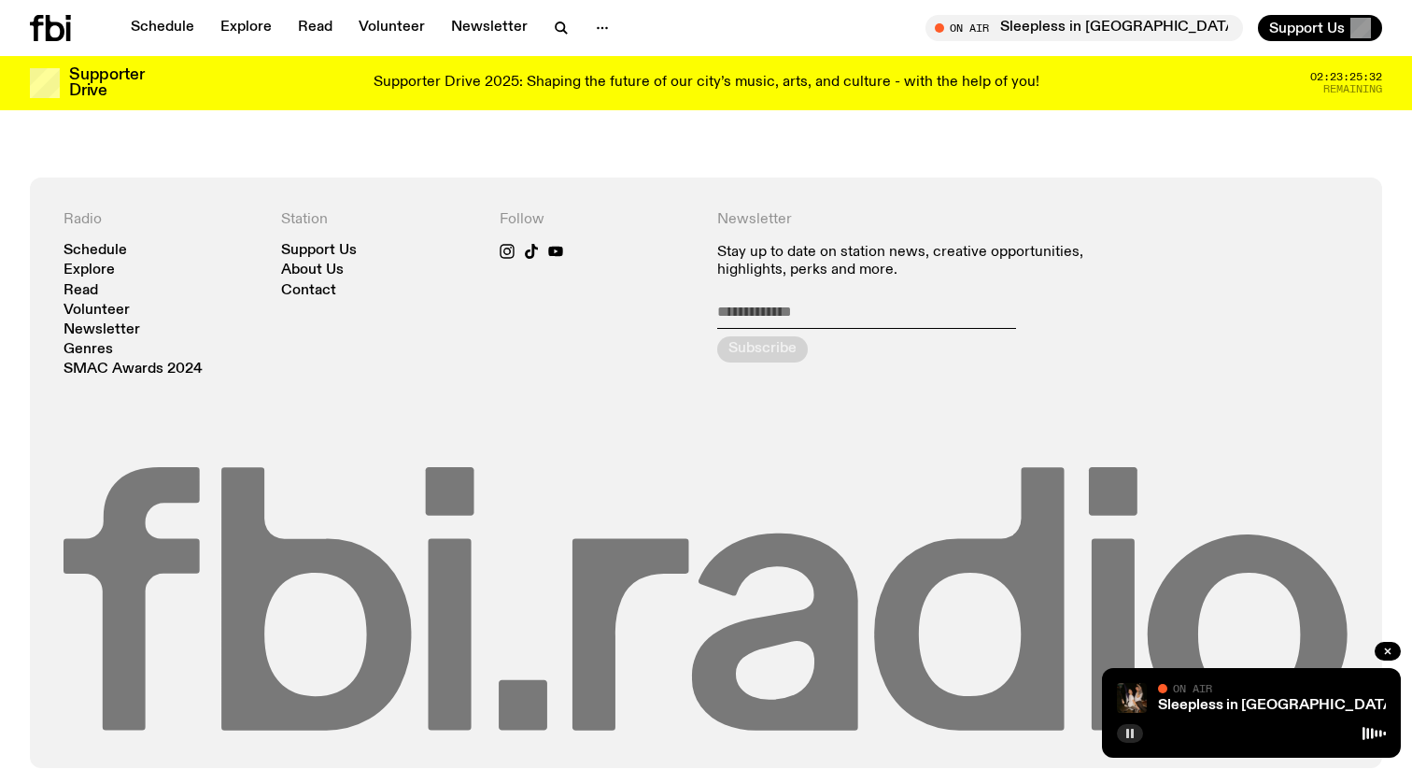
scroll to position [0, 0]
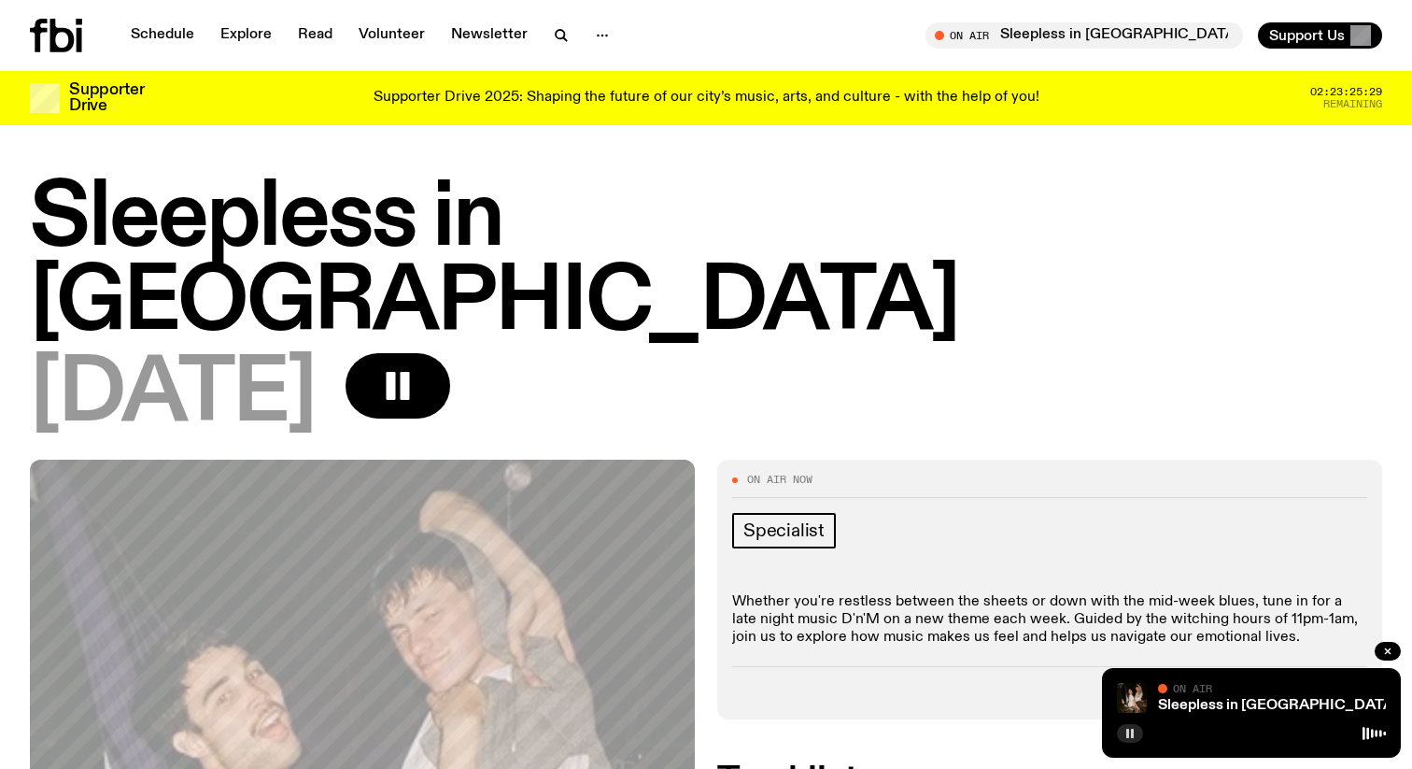
click at [1117, 724] on button "button" at bounding box center [1130, 733] width 26 height 19
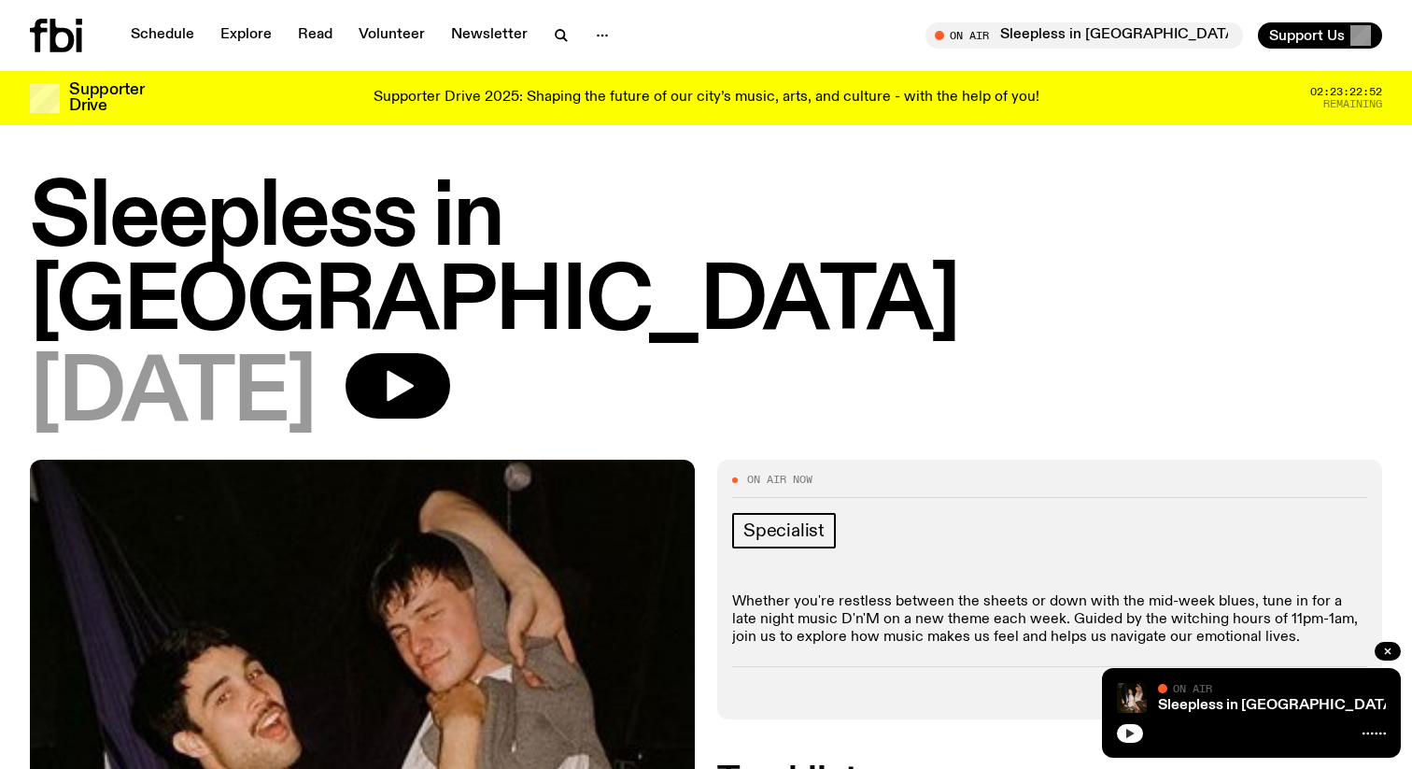
click at [1116, 741] on div "Sleepless in [GEOGRAPHIC_DATA] On Air On Air" at bounding box center [1251, 713] width 299 height 90
click at [1126, 734] on icon "button" at bounding box center [1130, 732] width 8 height 9
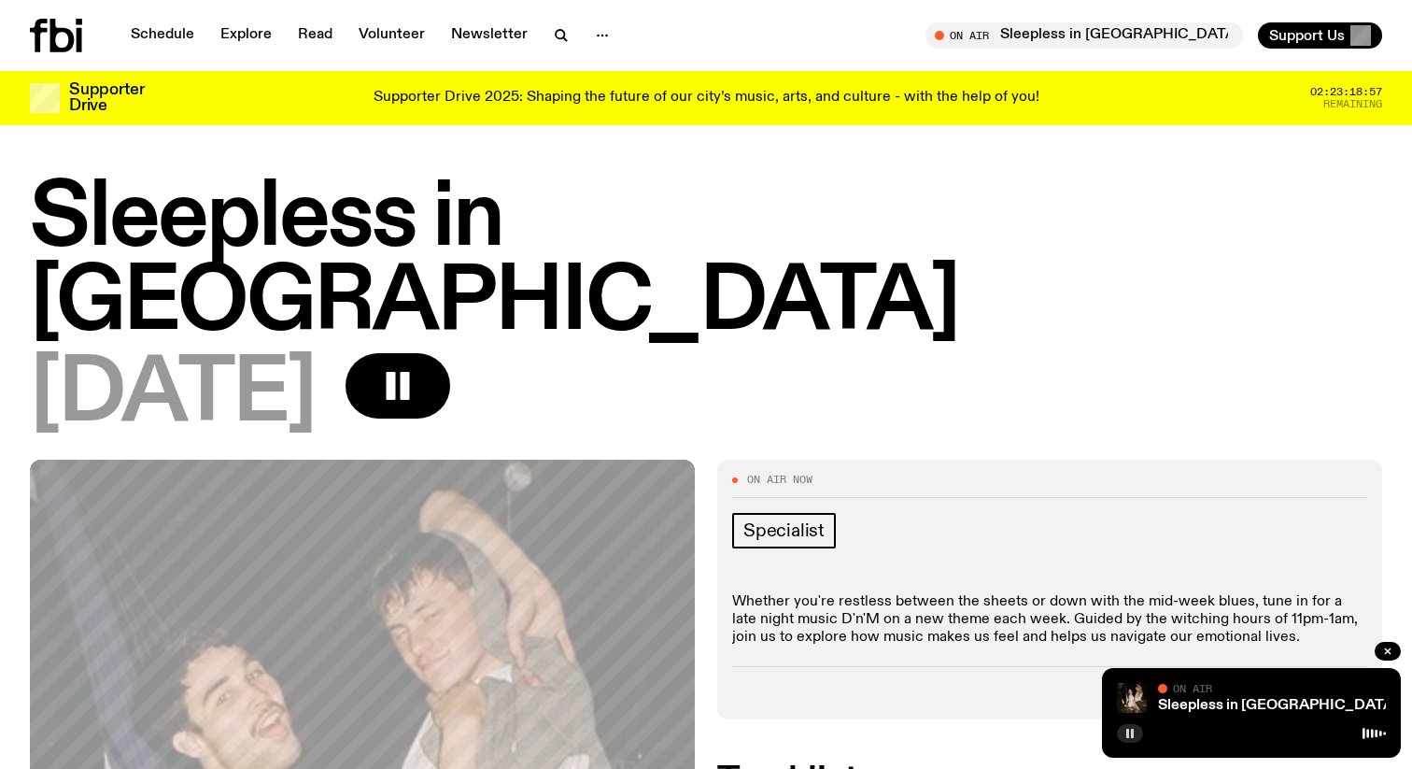
click at [1126, 735] on rect "button" at bounding box center [1127, 732] width 3 height 9
